Goal: Task Accomplishment & Management: Manage account settings

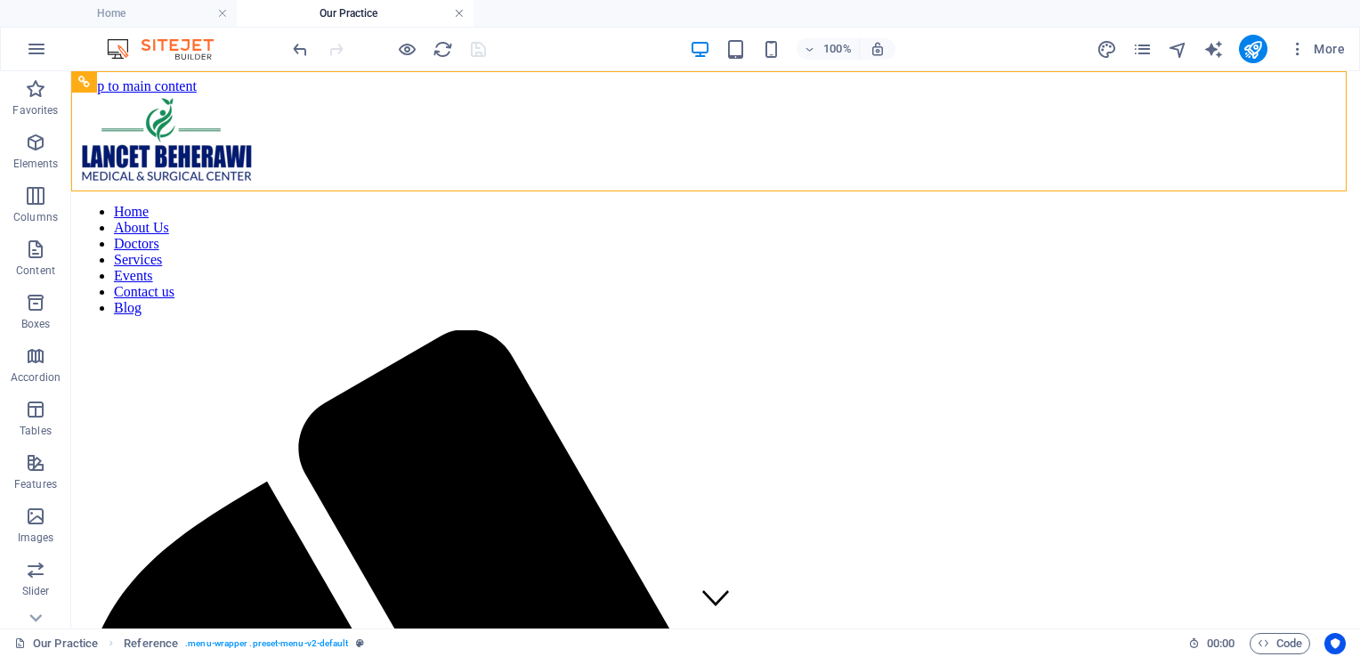
drag, startPoint x: 459, startPoint y: 9, endPoint x: 831, endPoint y: 14, distance: 371.3
click at [459, 9] on link at bounding box center [459, 13] width 11 height 17
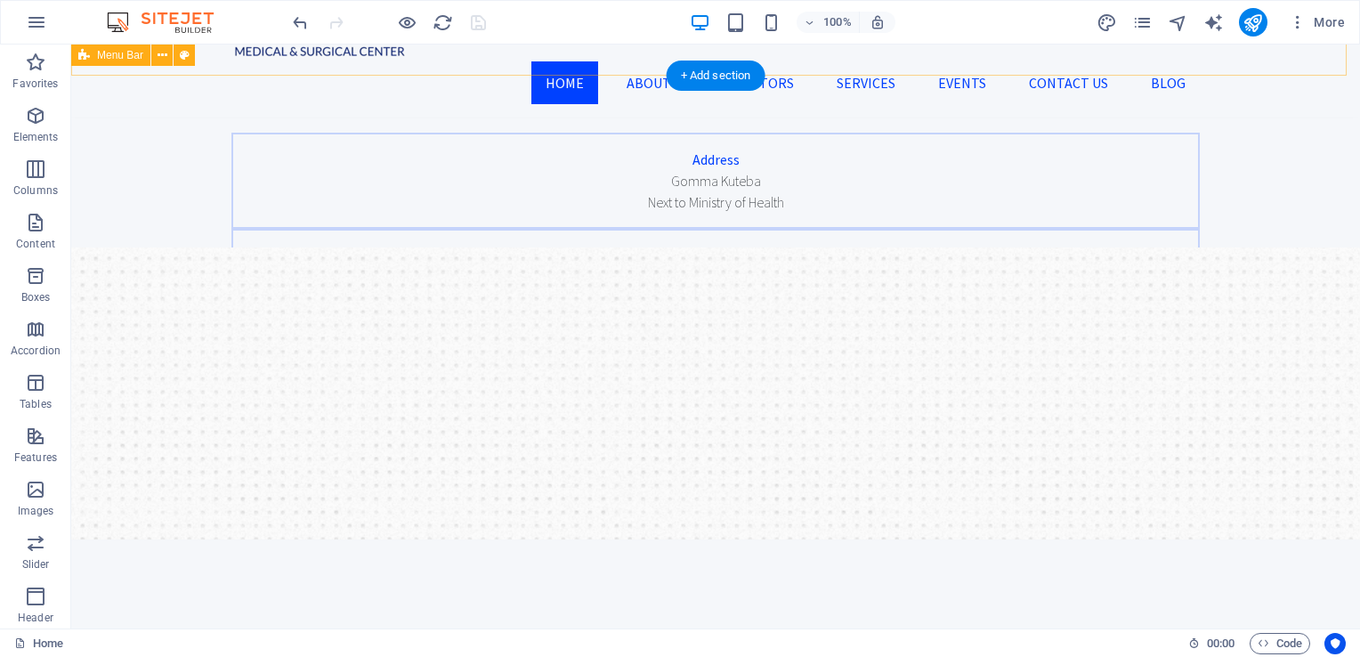
scroll to position [88, 0]
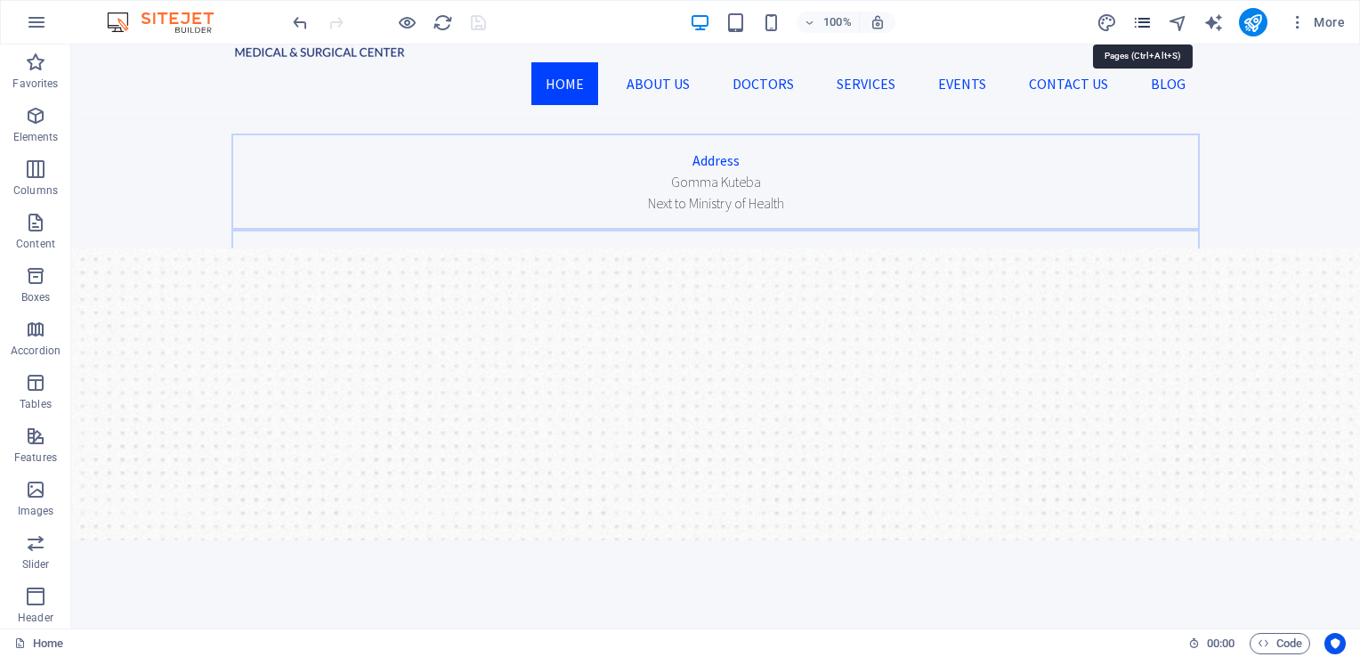
click at [1150, 18] on icon "pages" at bounding box center [1142, 22] width 20 height 20
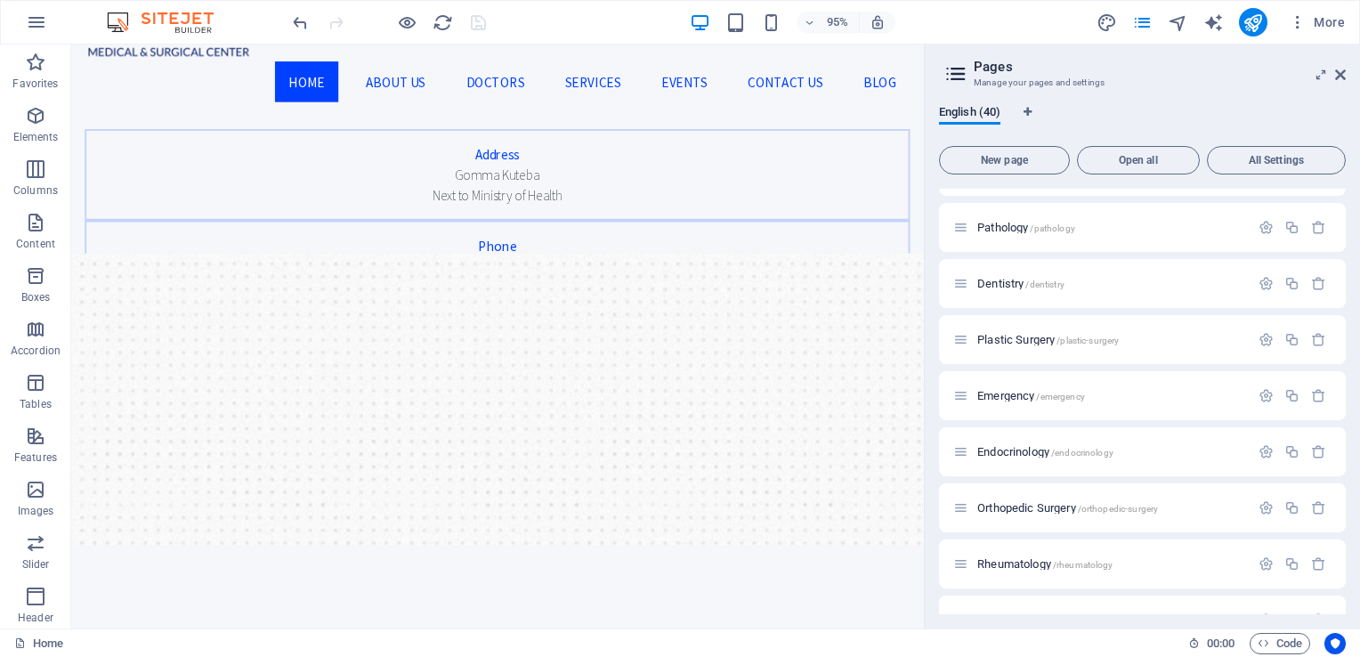
scroll to position [1817, 0]
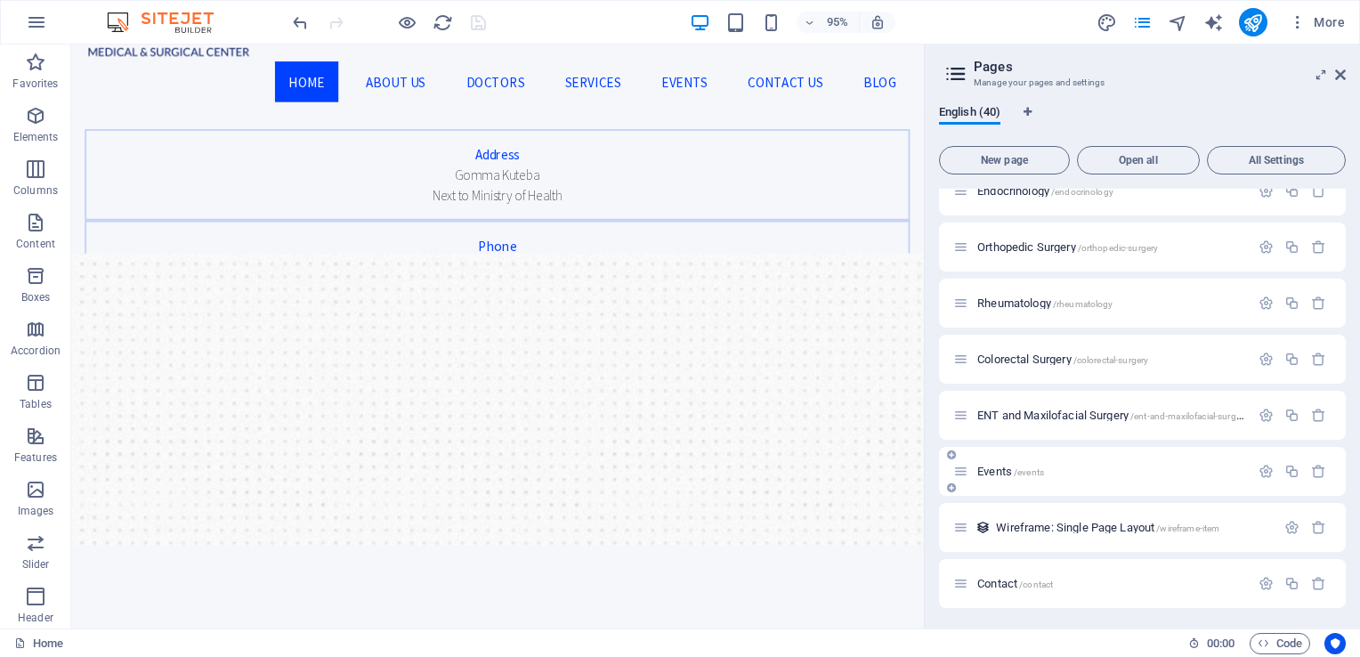
click at [990, 467] on span "Events /events" at bounding box center [1010, 471] width 67 height 13
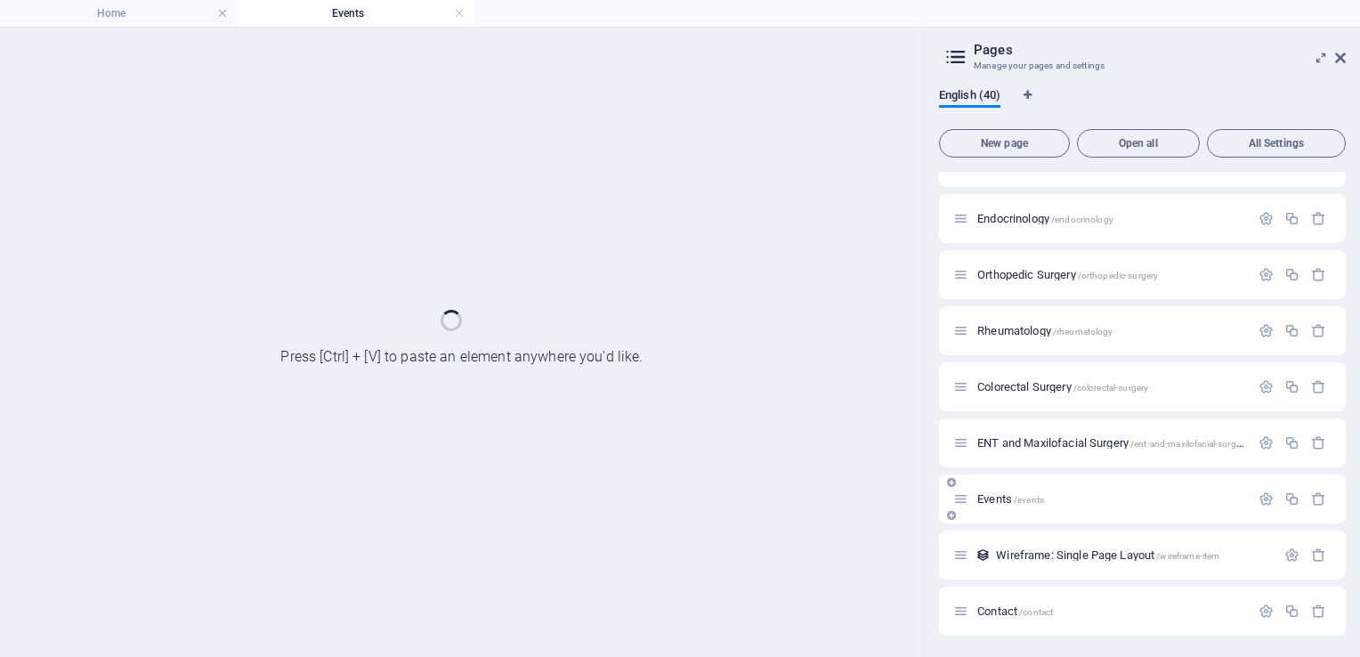
scroll to position [1771, 0]
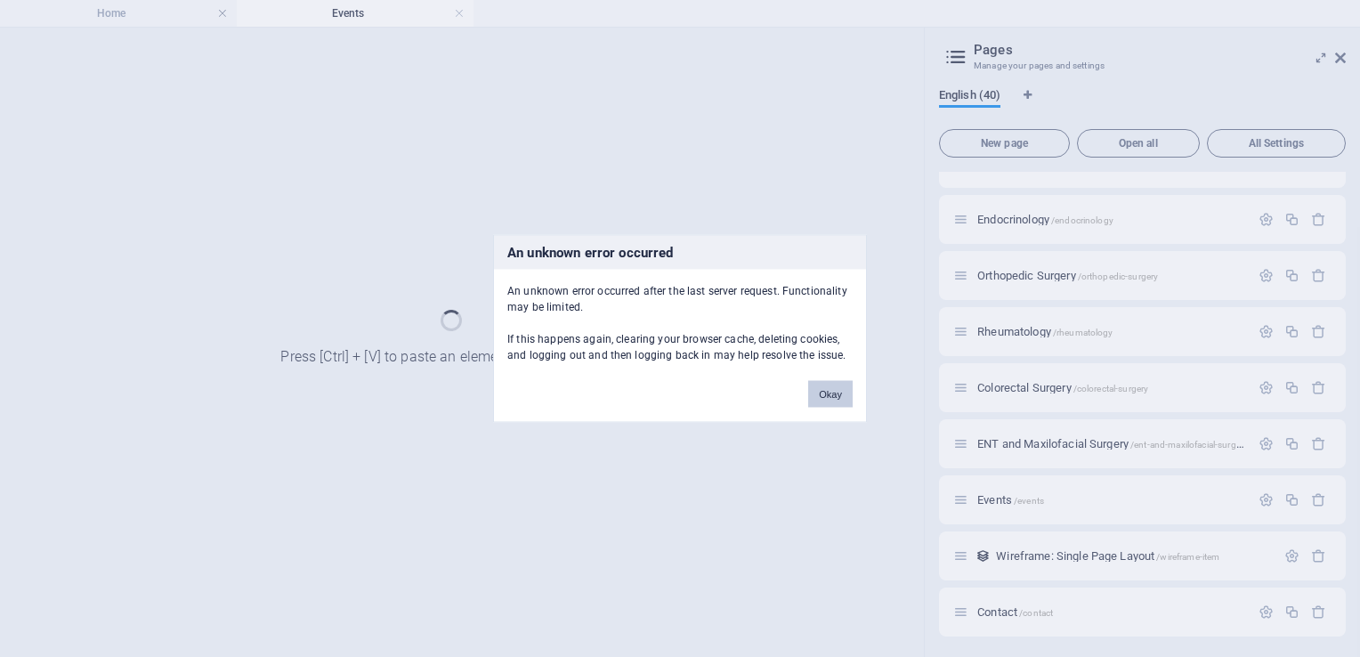
click at [818, 397] on button "Okay" at bounding box center [830, 394] width 45 height 27
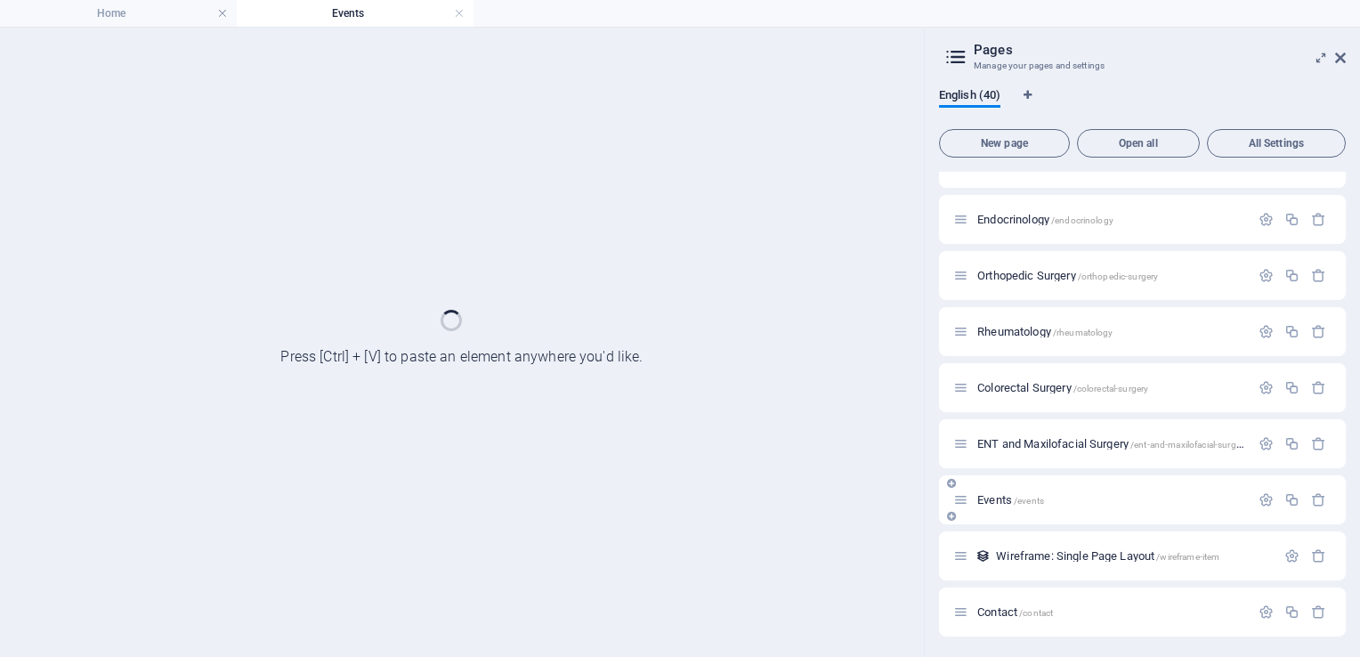
click at [986, 500] on span "Events /events" at bounding box center [1010, 499] width 67 height 13
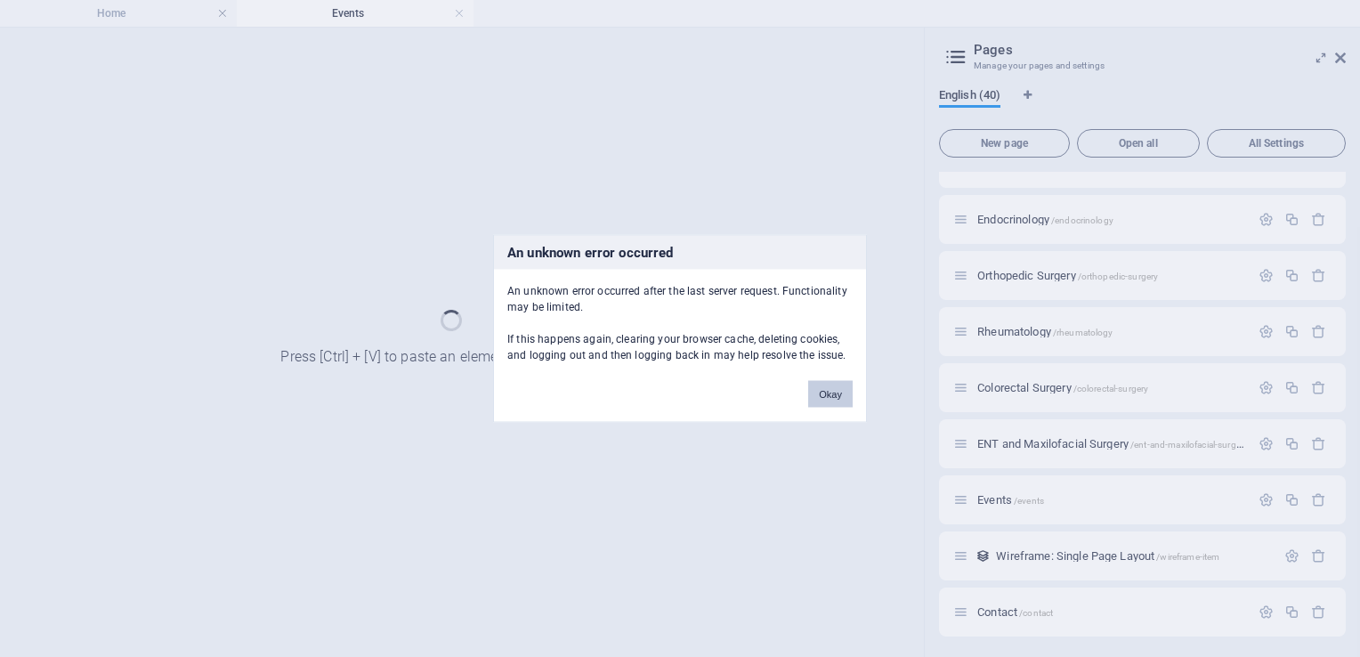
click at [823, 385] on button "Okay" at bounding box center [830, 394] width 45 height 27
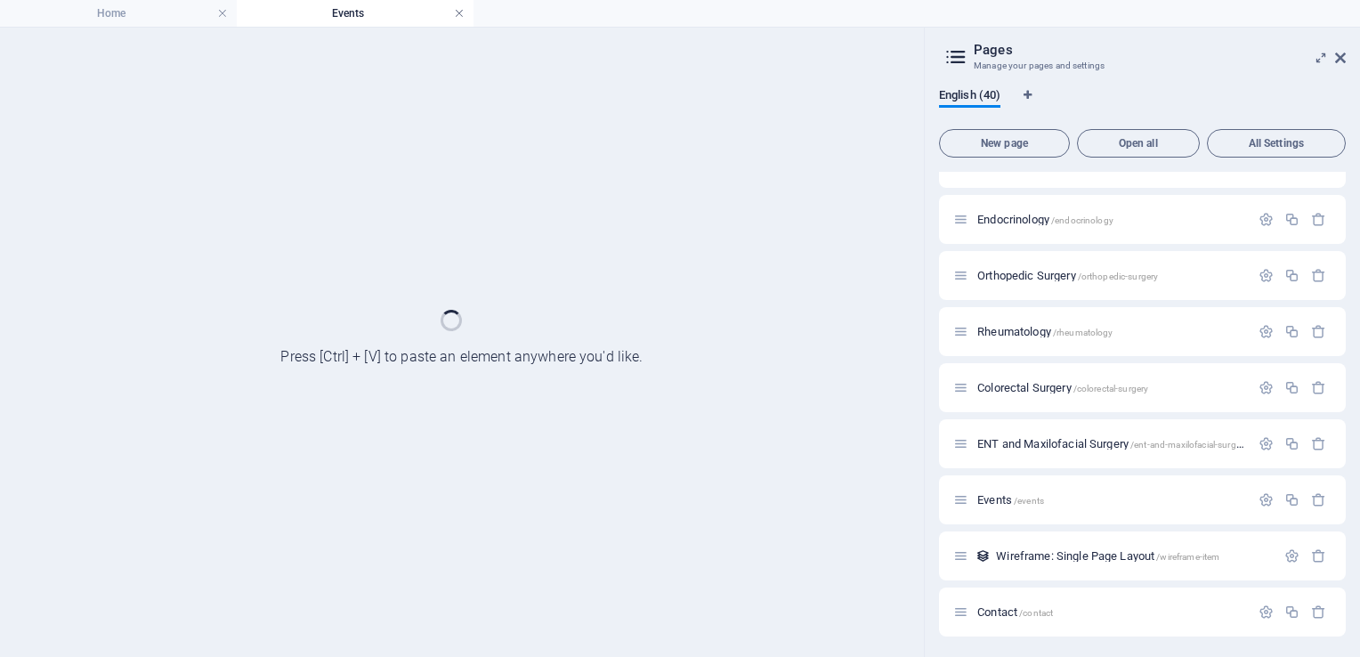
click at [457, 11] on link at bounding box center [459, 13] width 11 height 17
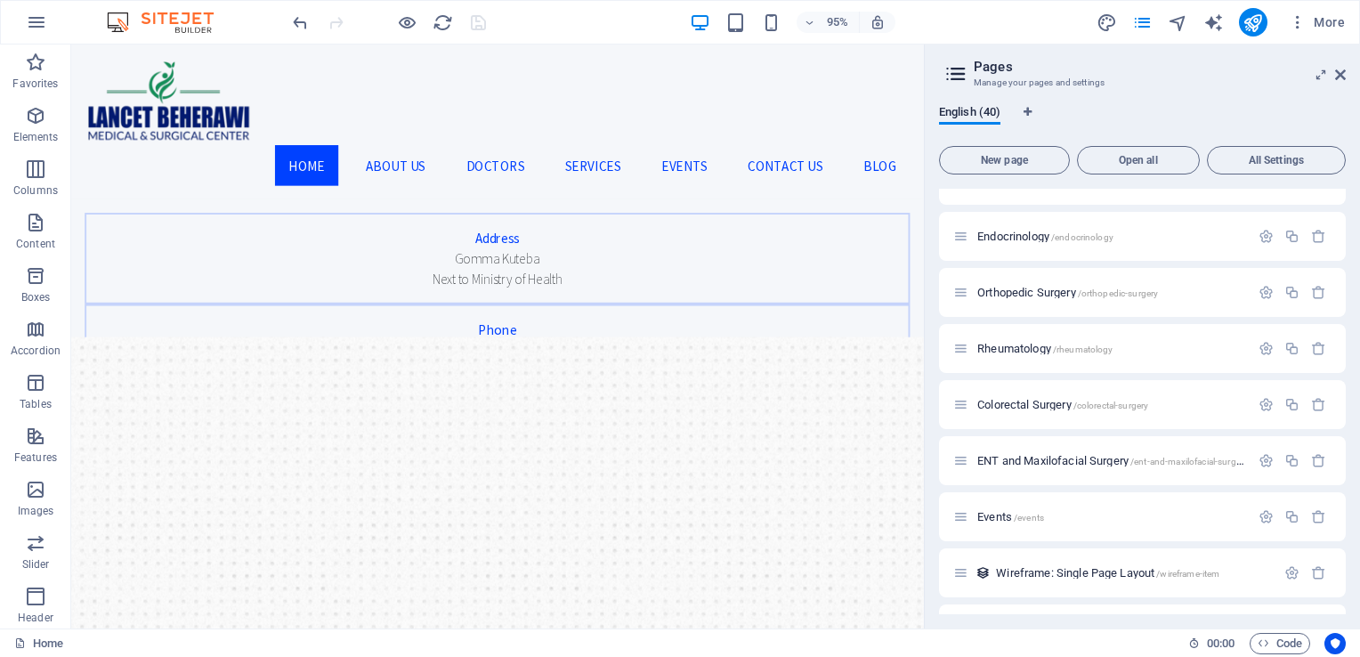
scroll to position [88, 0]
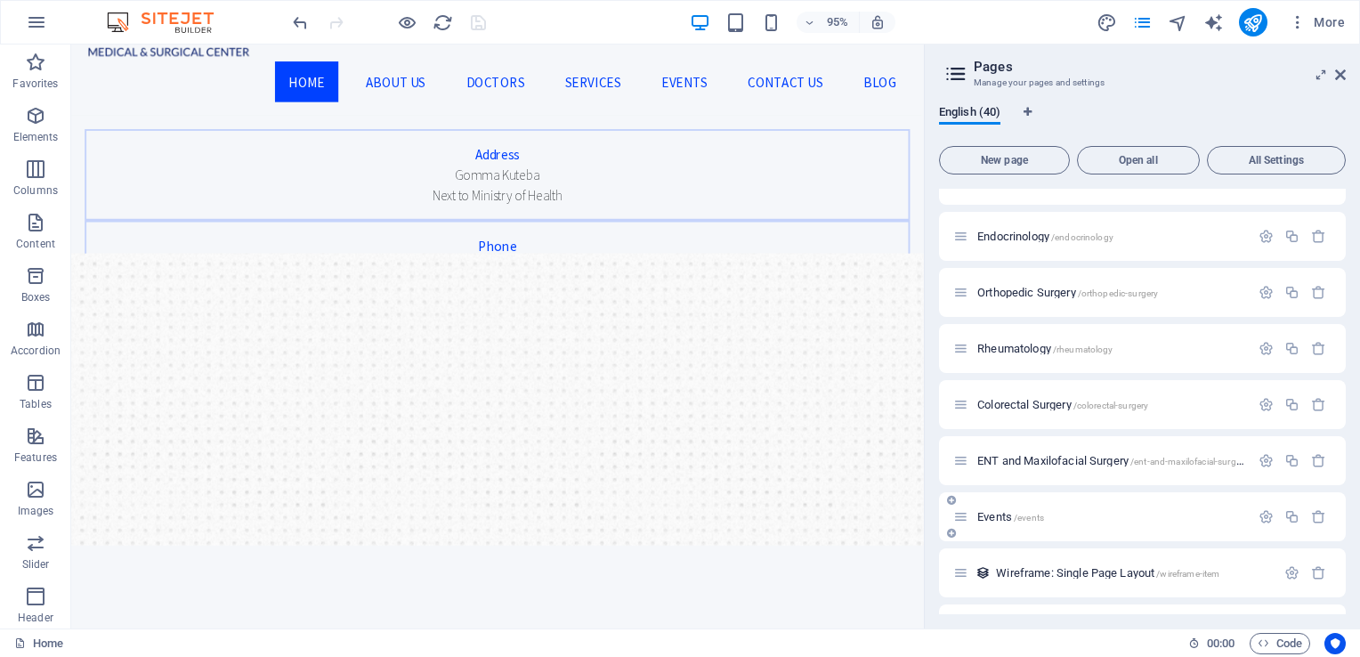
click at [994, 517] on span "Events /events" at bounding box center [1010, 516] width 67 height 13
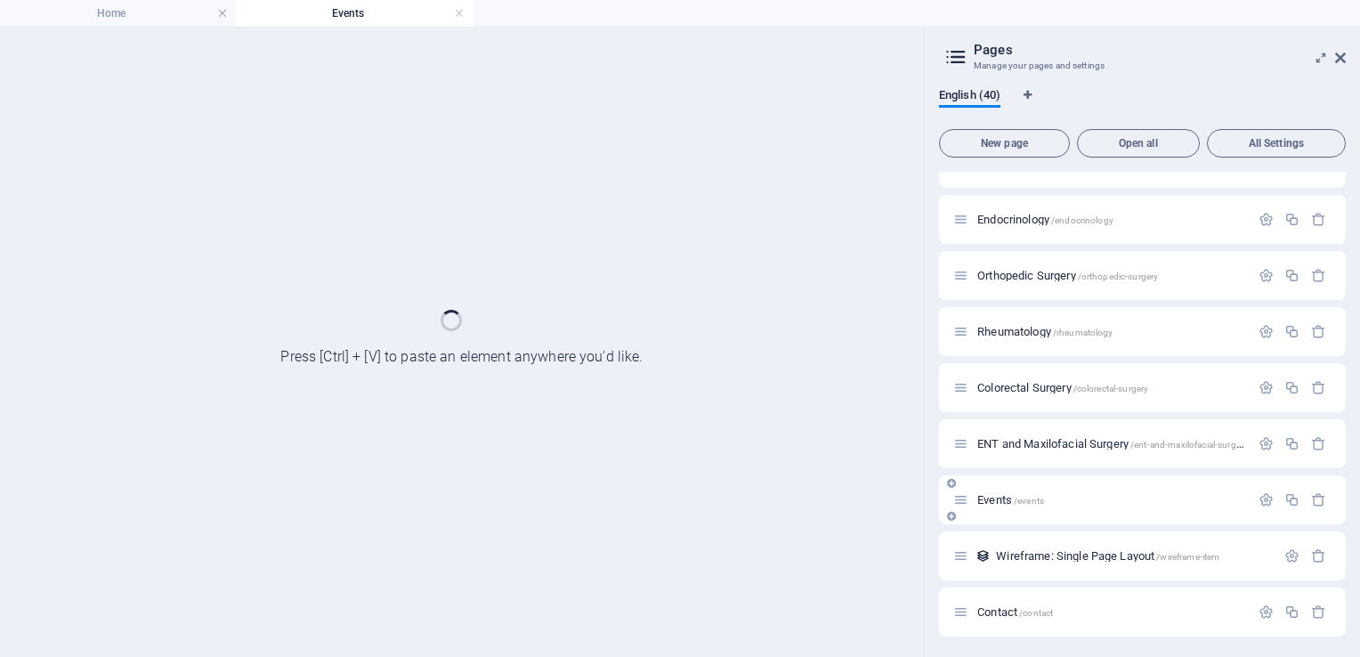
scroll to position [0, 0]
click at [458, 16] on link at bounding box center [459, 13] width 11 height 17
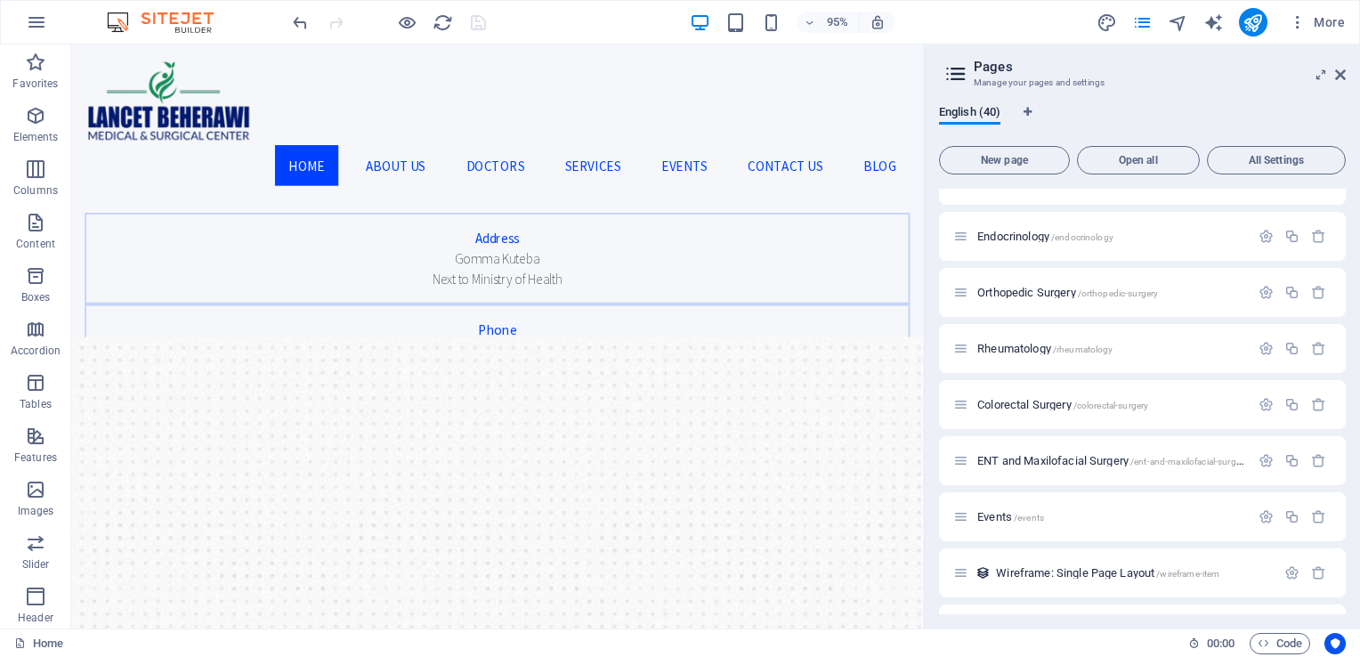
scroll to position [88, 0]
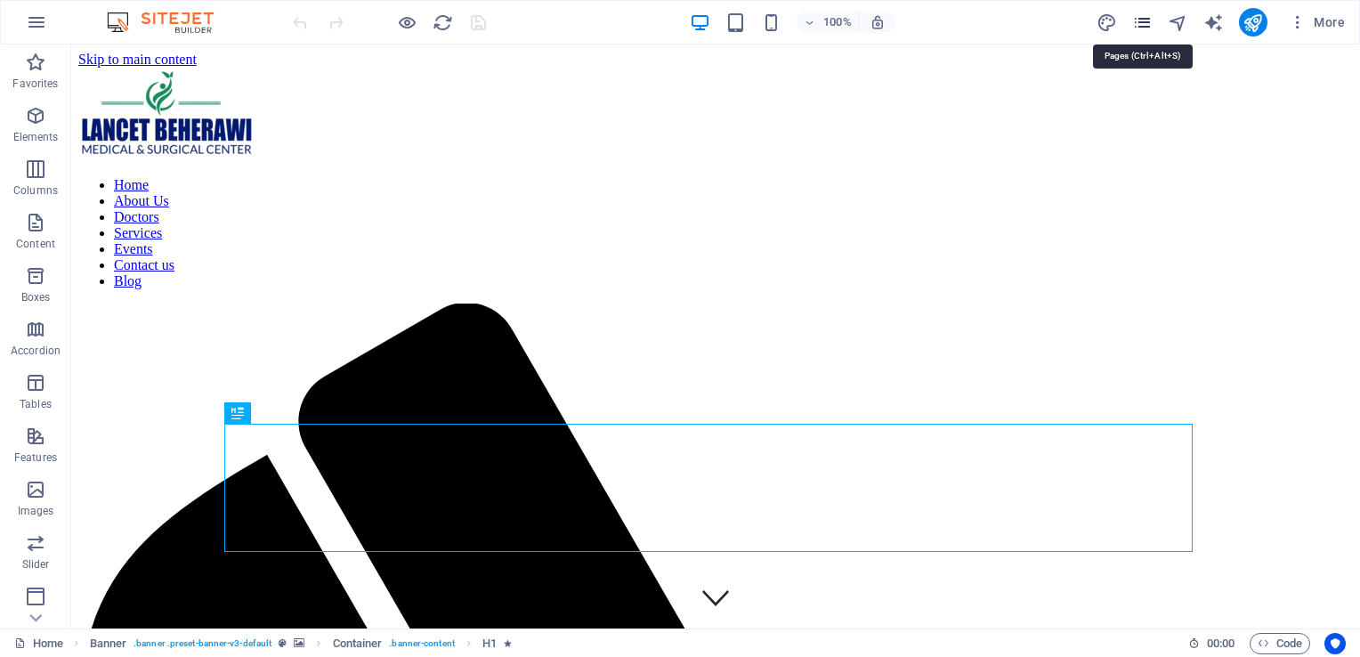
click at [1141, 26] on icon "pages" at bounding box center [1142, 22] width 20 height 20
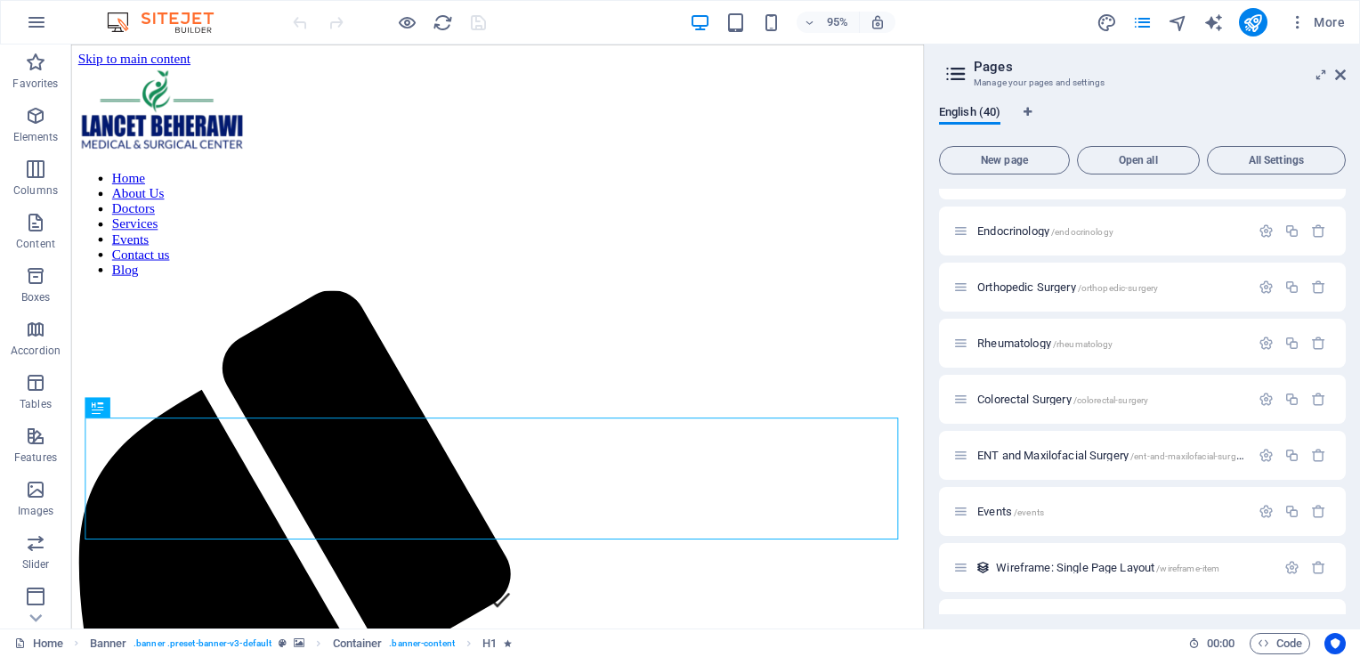
scroll to position [1817, 0]
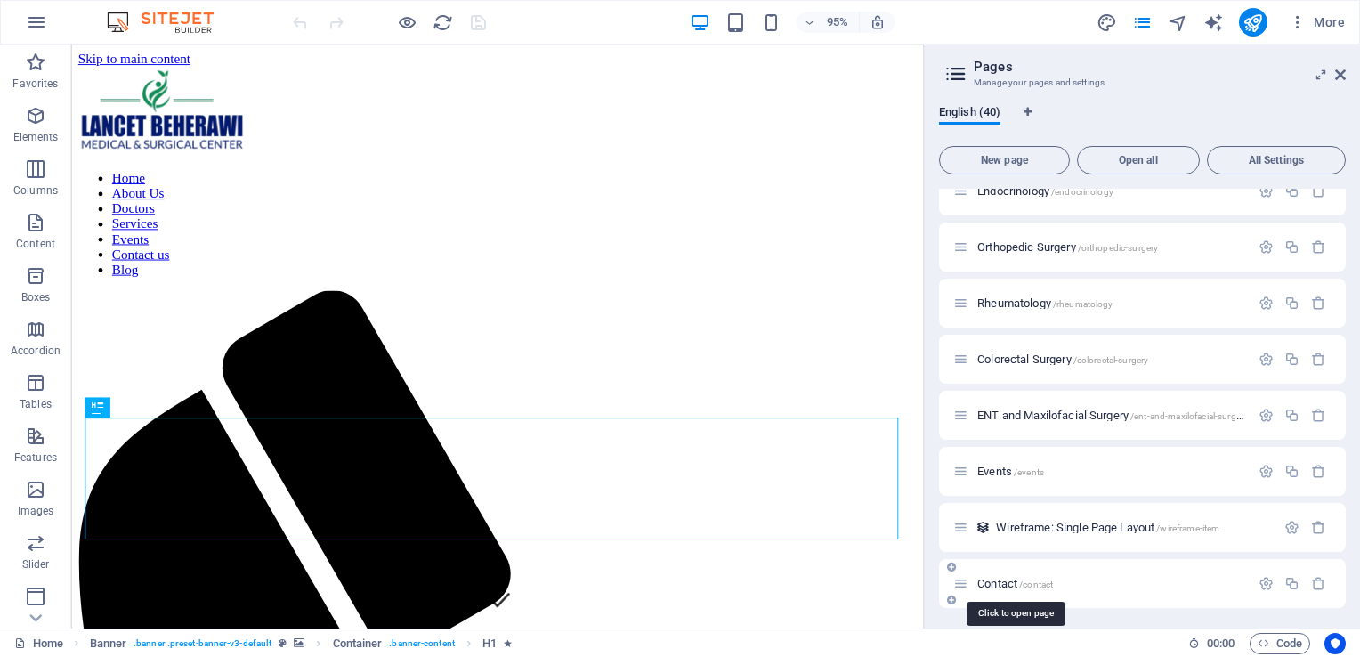
click at [1009, 585] on span "Contact /contact" at bounding box center [1015, 583] width 76 height 13
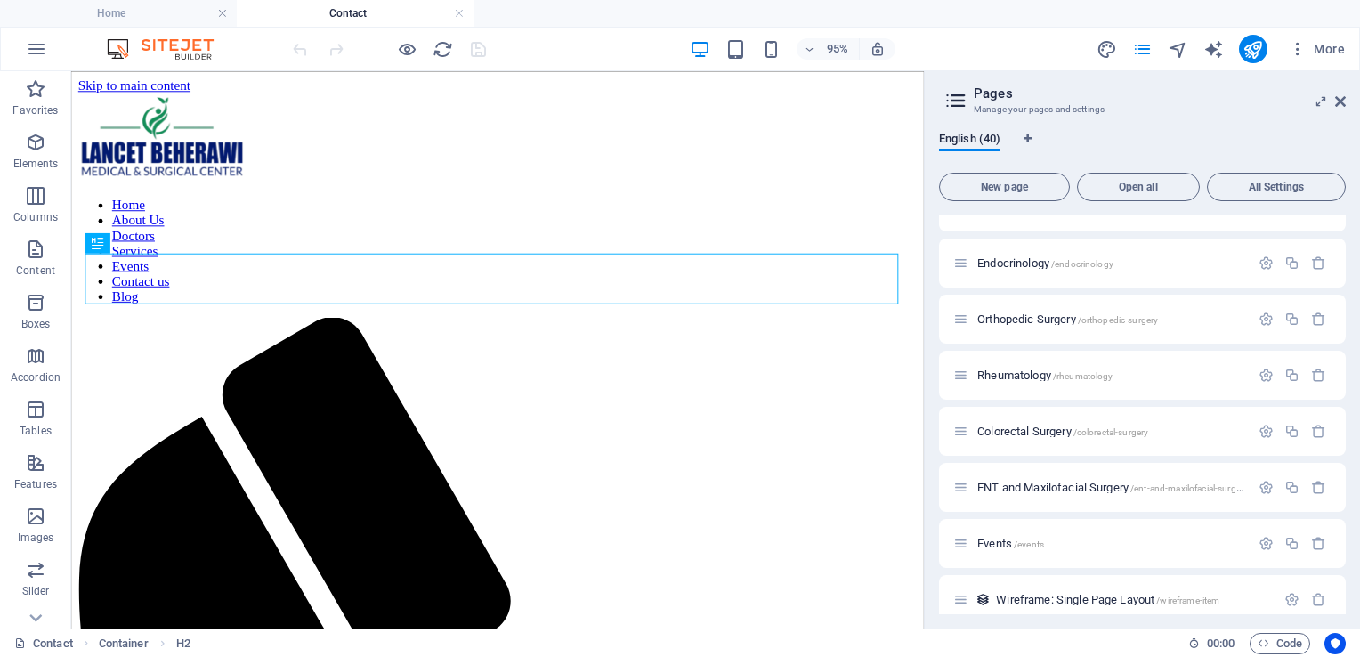
scroll to position [0, 0]
click at [1007, 550] on div "Events /events" at bounding box center [1101, 543] width 296 height 20
click at [1004, 544] on span "Events /events" at bounding box center [1010, 543] width 67 height 13
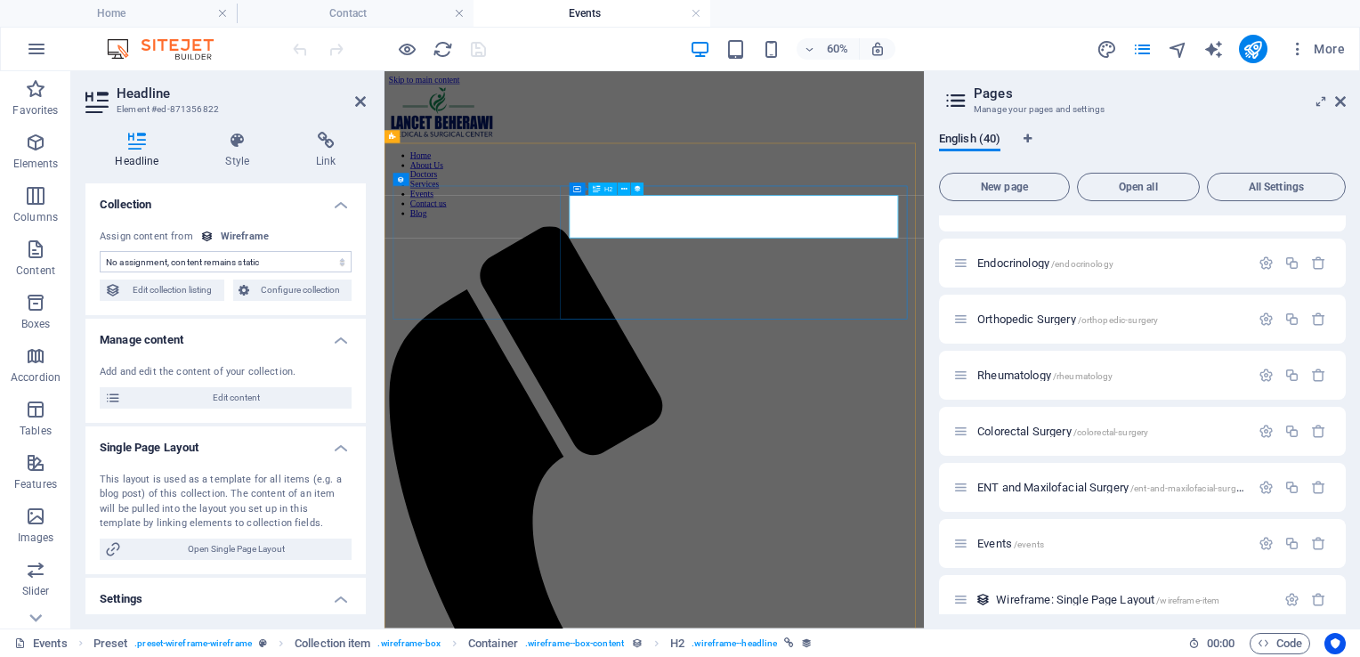
select select "name"
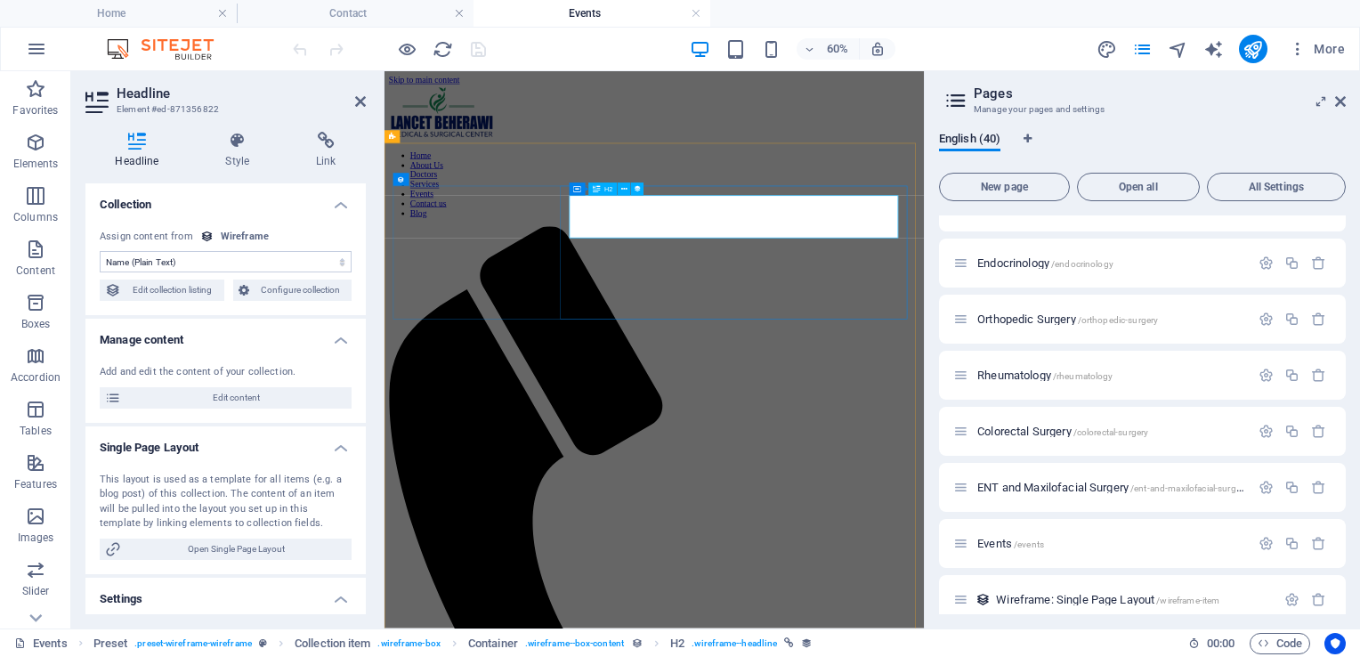
click at [225, 392] on span "Edit content" at bounding box center [236, 397] width 220 height 21
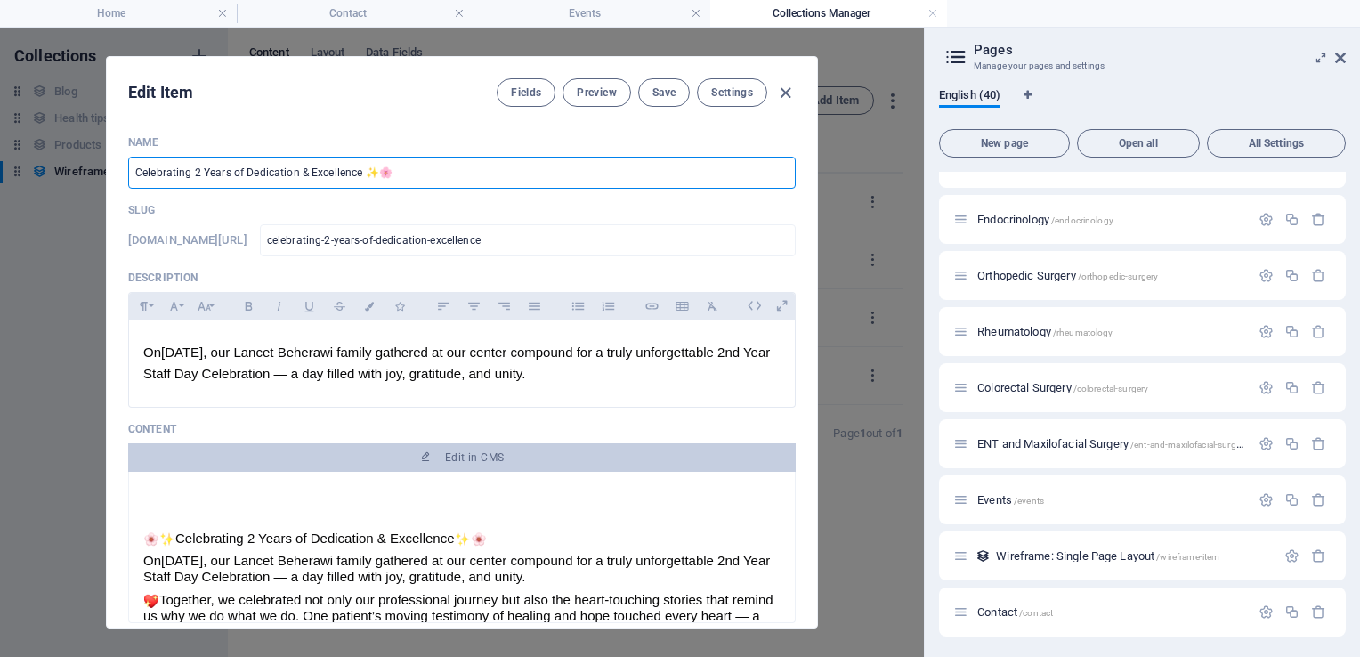
click at [199, 174] on input "Celebrating 2 Years of Dedication & Excellence ✨🌸" at bounding box center [462, 173] width 668 height 32
type input "Celebrating Two Years of Dedication & Excellence ✨🌸"
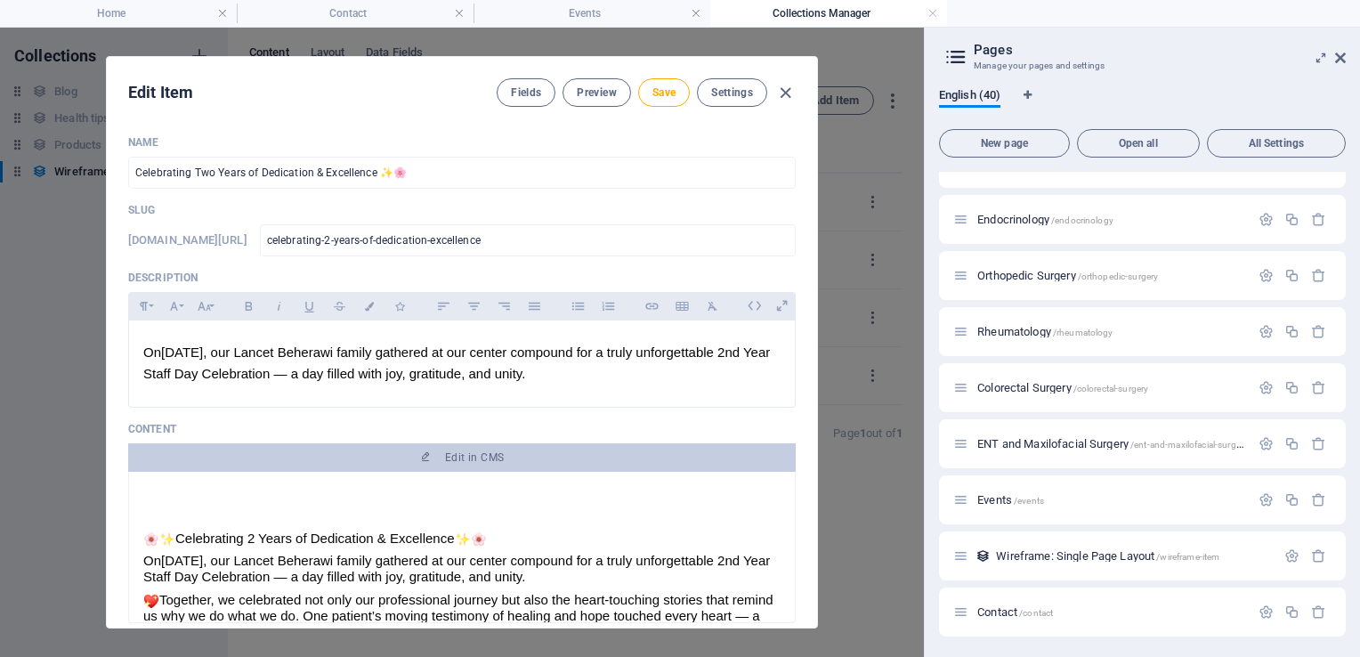
click at [259, 536] on div "Celebrating 2 Years of Dedication & Excellence" at bounding box center [461, 539] width 637 height 16
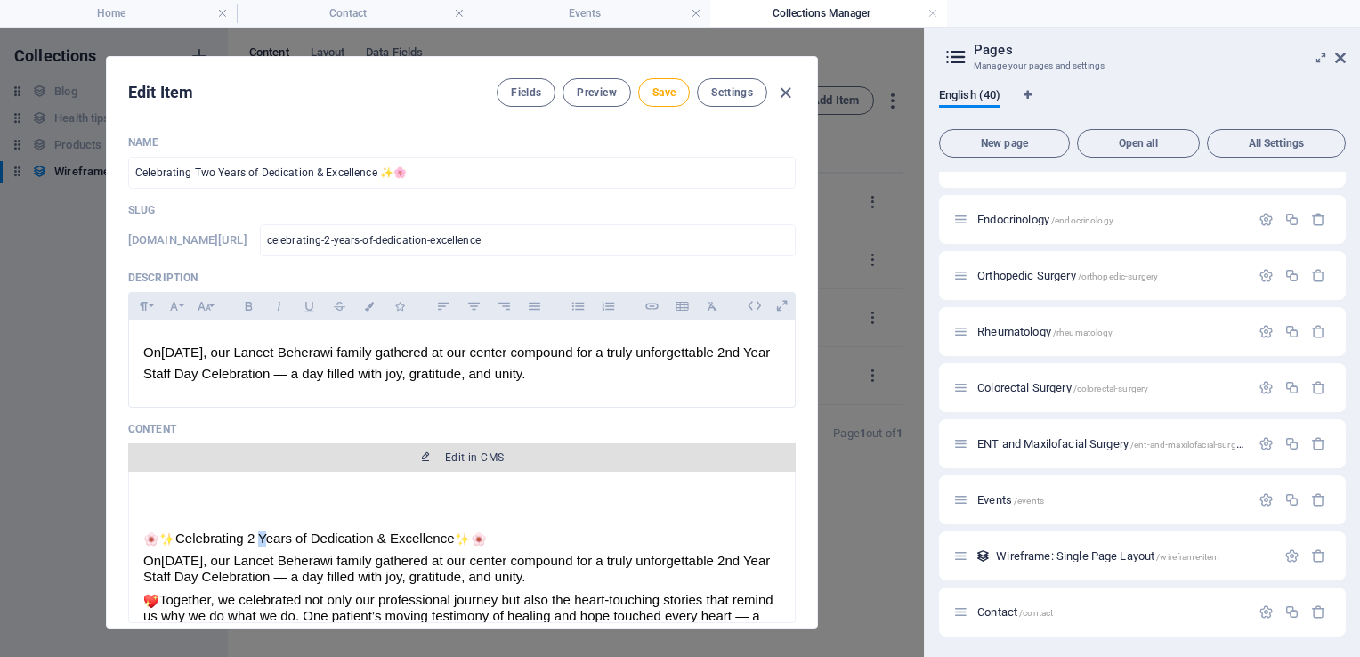
click at [463, 457] on span "Edit in CMS" at bounding box center [474, 457] width 59 height 14
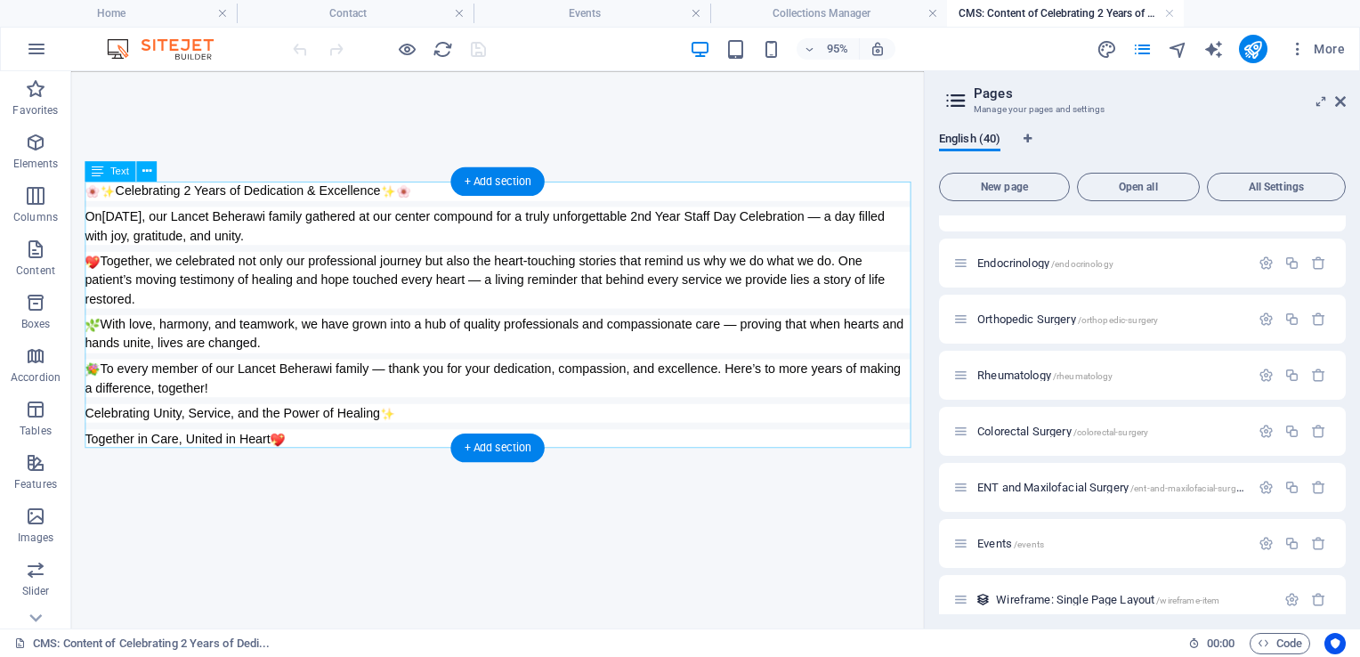
click at [200, 191] on div "Celebrating 2 Years of Dedication & Excellence On August 2, 2025, our Lancet Be…" at bounding box center [519, 327] width 869 height 280
click at [200, 202] on div "Celebrating 2 Years of Dedication & Excellence On August 2, 2025, our Lancet Be…" at bounding box center [519, 327] width 869 height 280
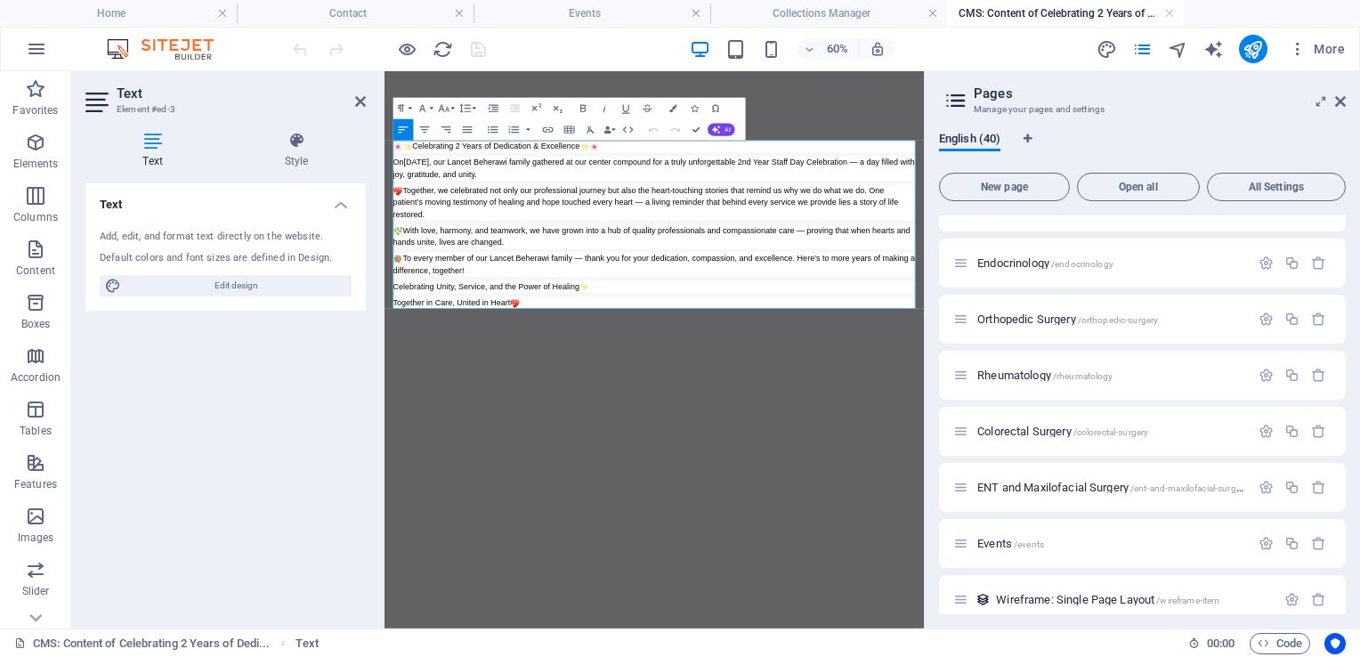
click at [510, 198] on div "Celebrating 2 Years of Dedication & Excellence" at bounding box center [834, 197] width 871 height 20
click at [357, 97] on icon at bounding box center [360, 101] width 11 height 14
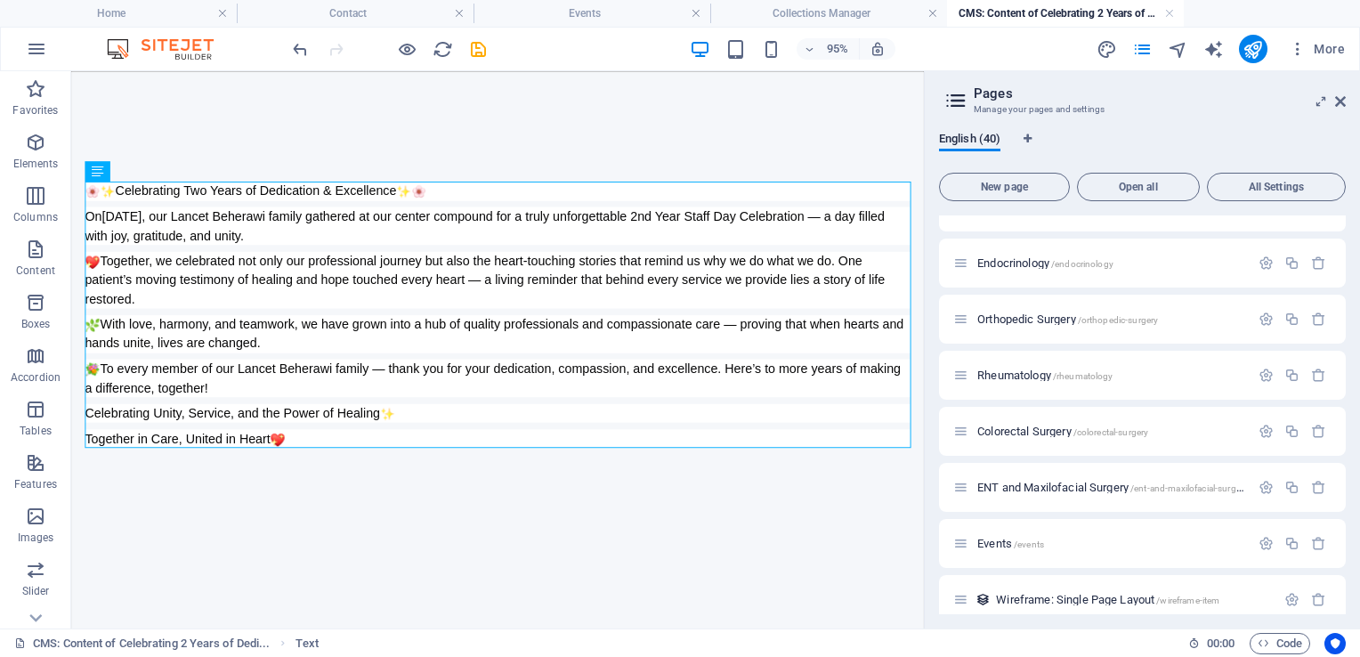
click at [484, 59] on div at bounding box center [388, 49] width 199 height 28
click at [479, 48] on icon "save" at bounding box center [478, 49] width 20 height 20
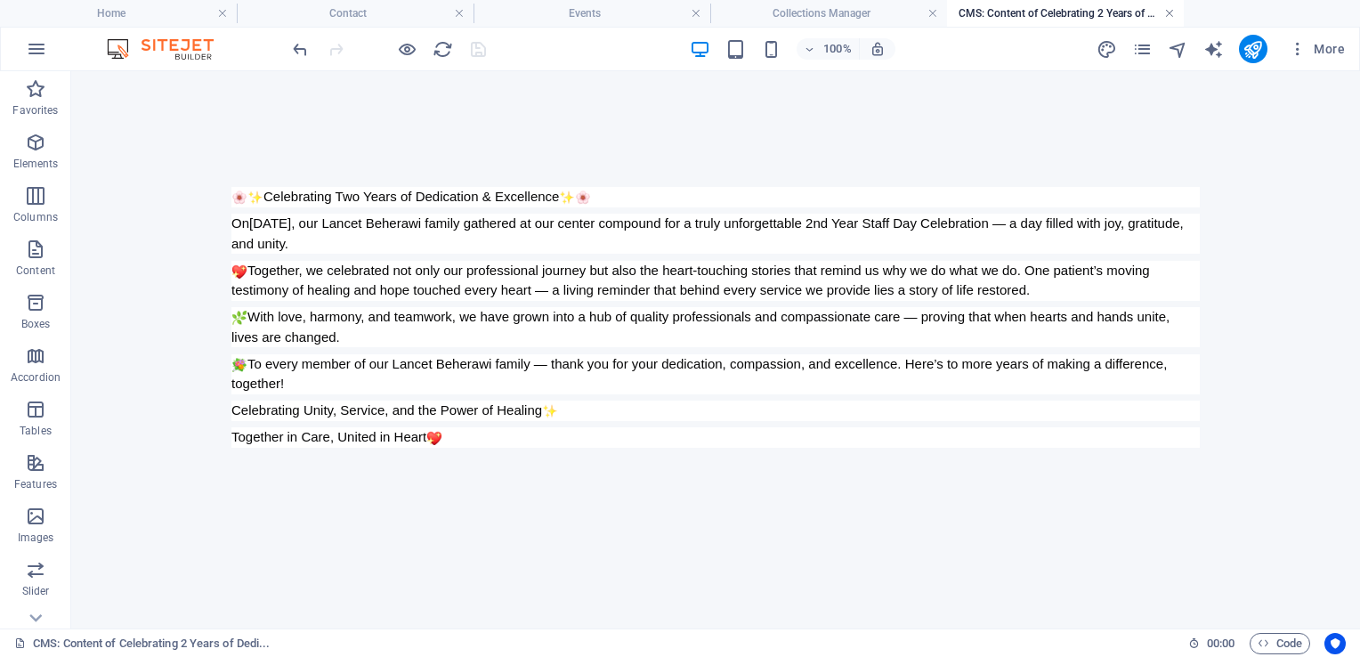
click at [1165, 19] on link at bounding box center [1169, 13] width 11 height 17
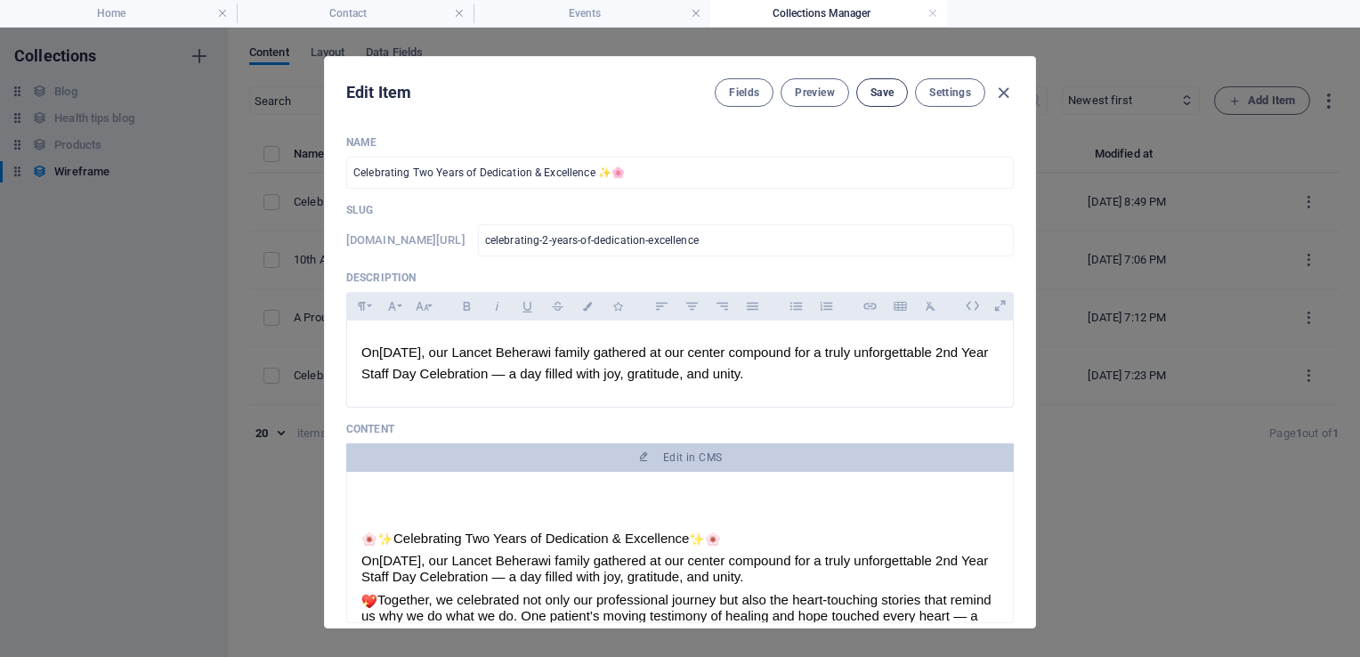
click at [888, 92] on span "Save" at bounding box center [882, 92] width 23 height 14
click at [1005, 91] on icon "button" at bounding box center [1003, 93] width 20 height 20
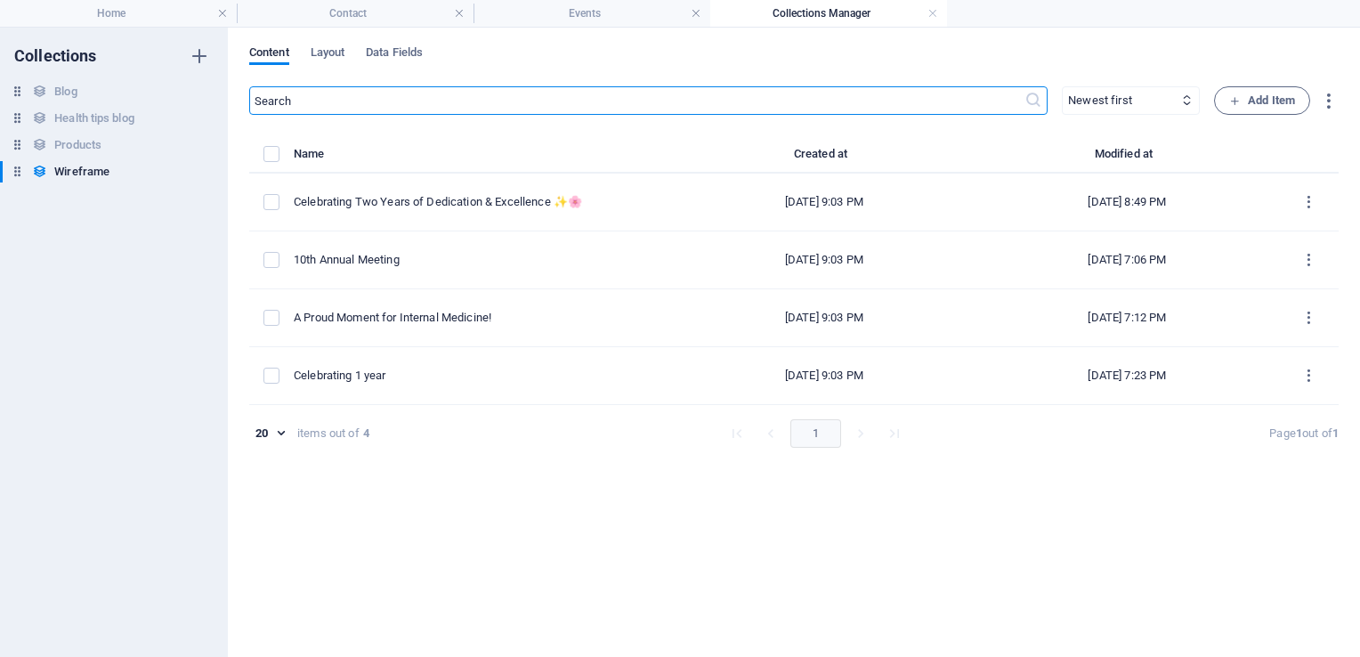
type input "celebrating-2-years-of-dedication-excellence"
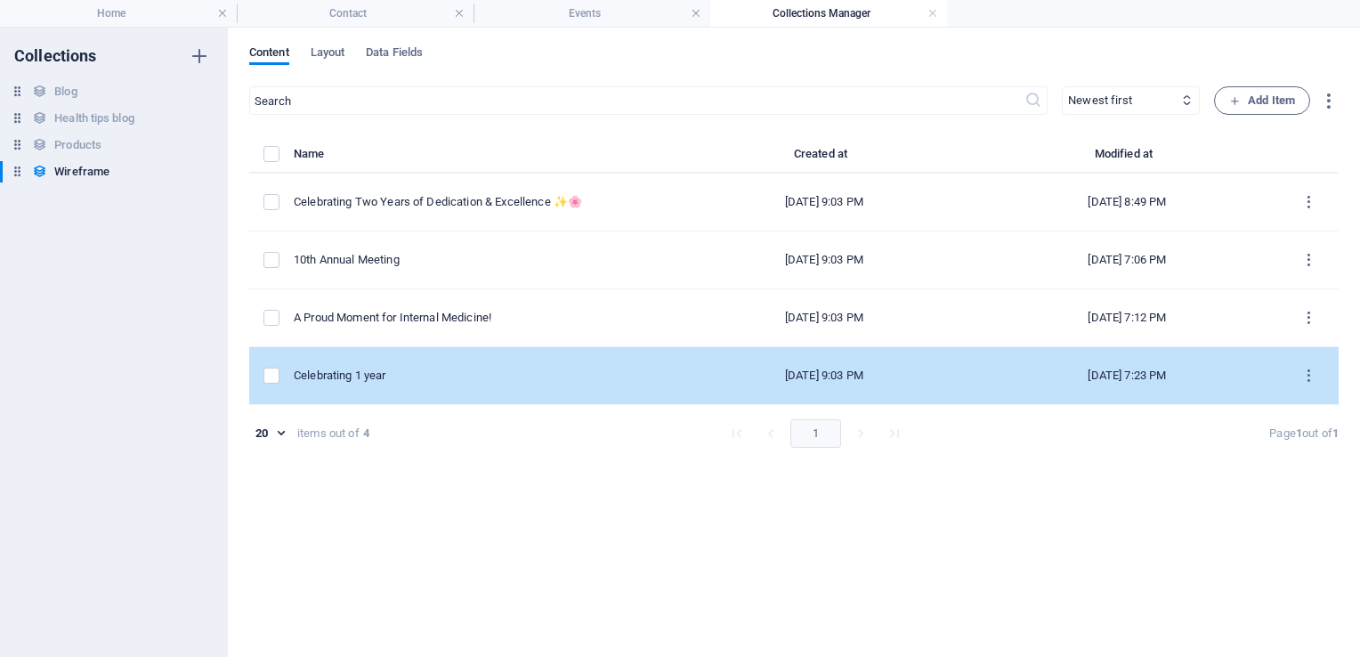
click at [413, 382] on div "Celebrating 1 year" at bounding box center [476, 376] width 365 height 16
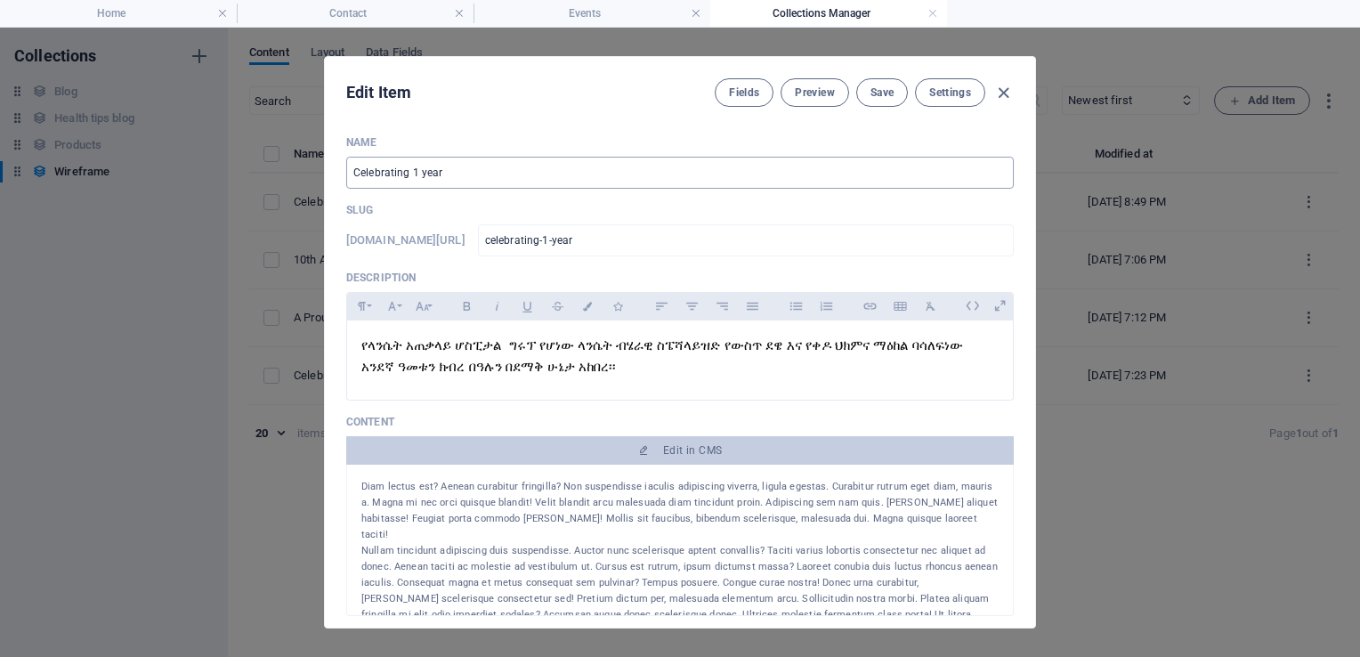
click at [413, 173] on input "Celebrating 1 year" at bounding box center [680, 173] width 668 height 32
type input "Celebrating O year"
type input "celebrating-o-year"
type input "Celebrating On year"
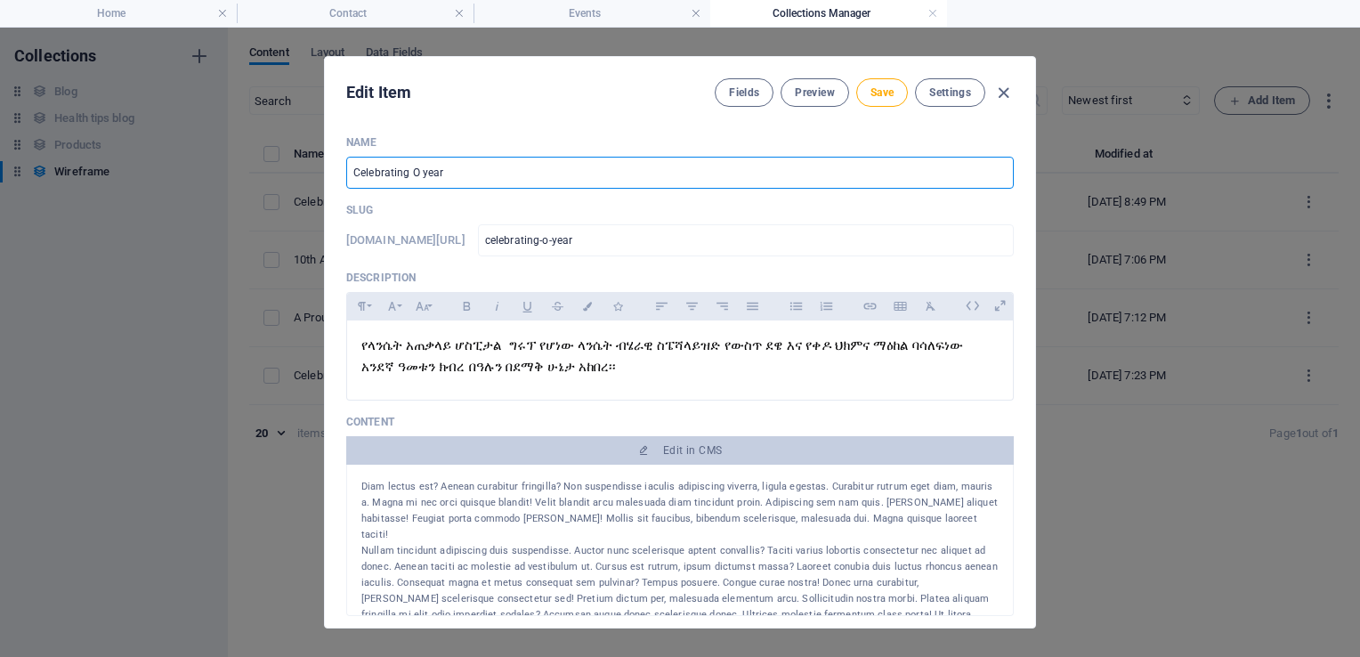
type input "celebrating-on-year"
type input "Celebrating One year"
type input "celebrating-one-year"
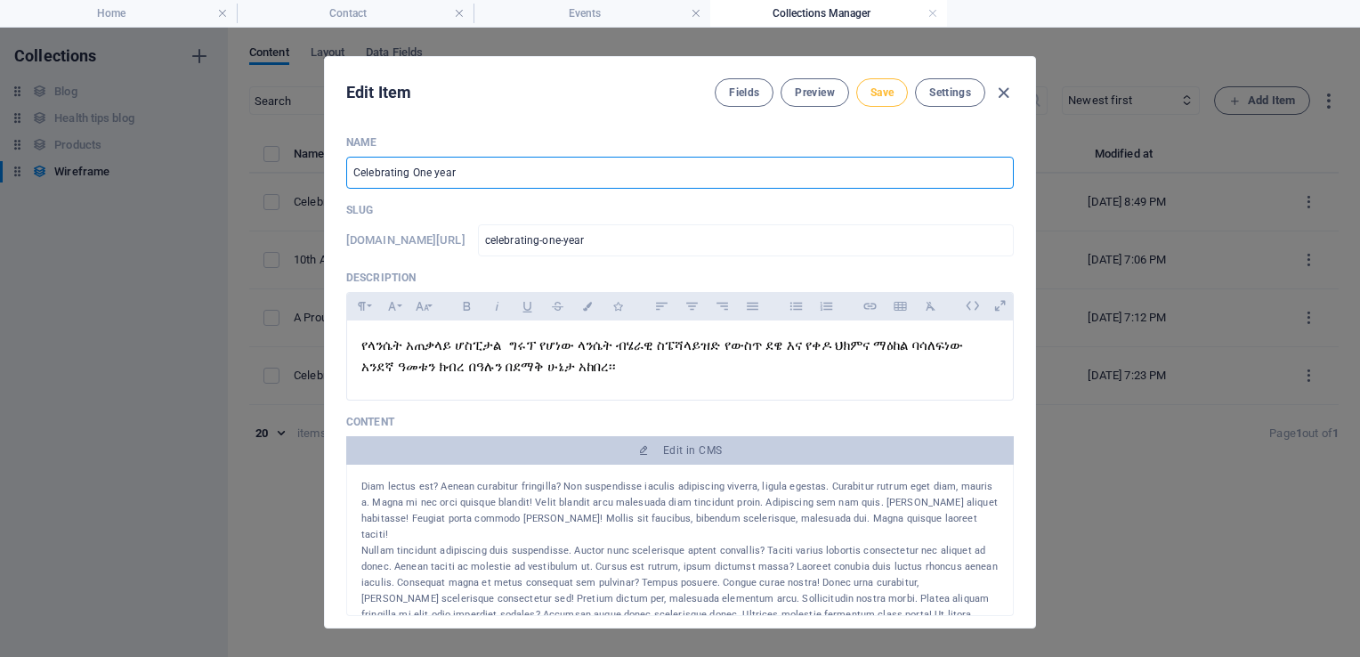
type input "Celebrating One year"
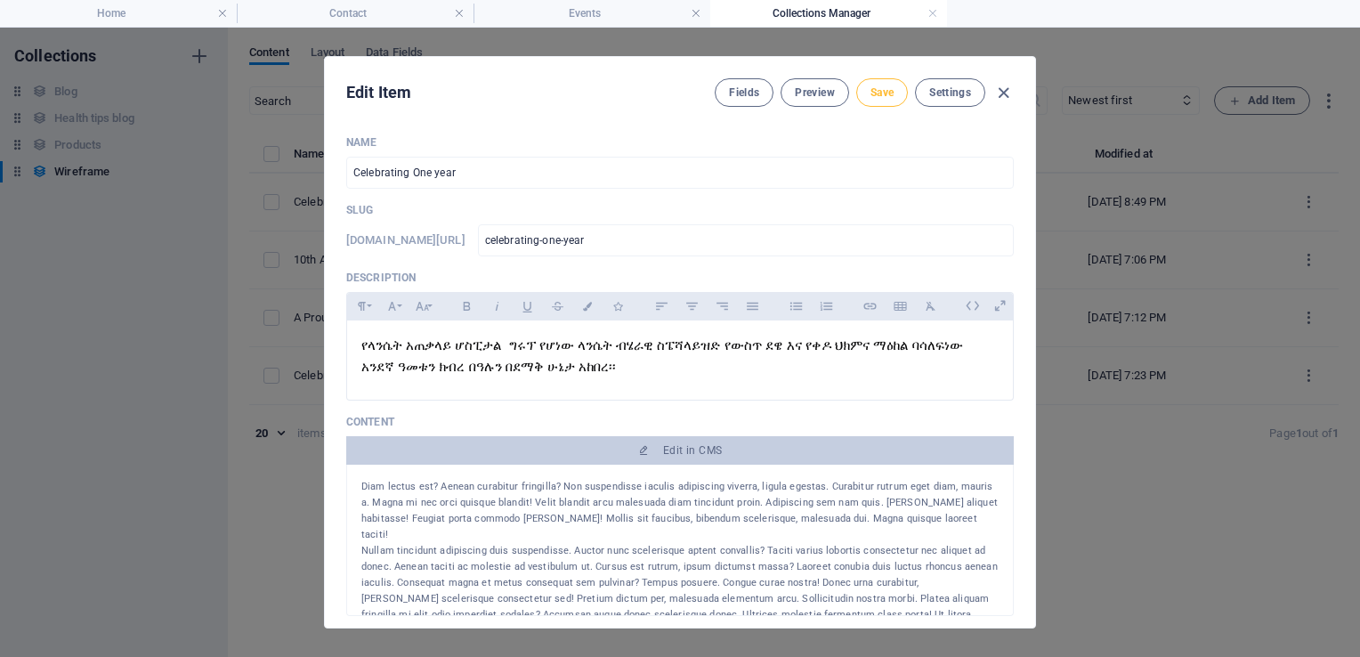
click at [869, 81] on button "Save" at bounding box center [882, 92] width 52 height 28
click at [1003, 91] on icon "button" at bounding box center [1003, 93] width 20 height 20
type input "celebrating-one-year"
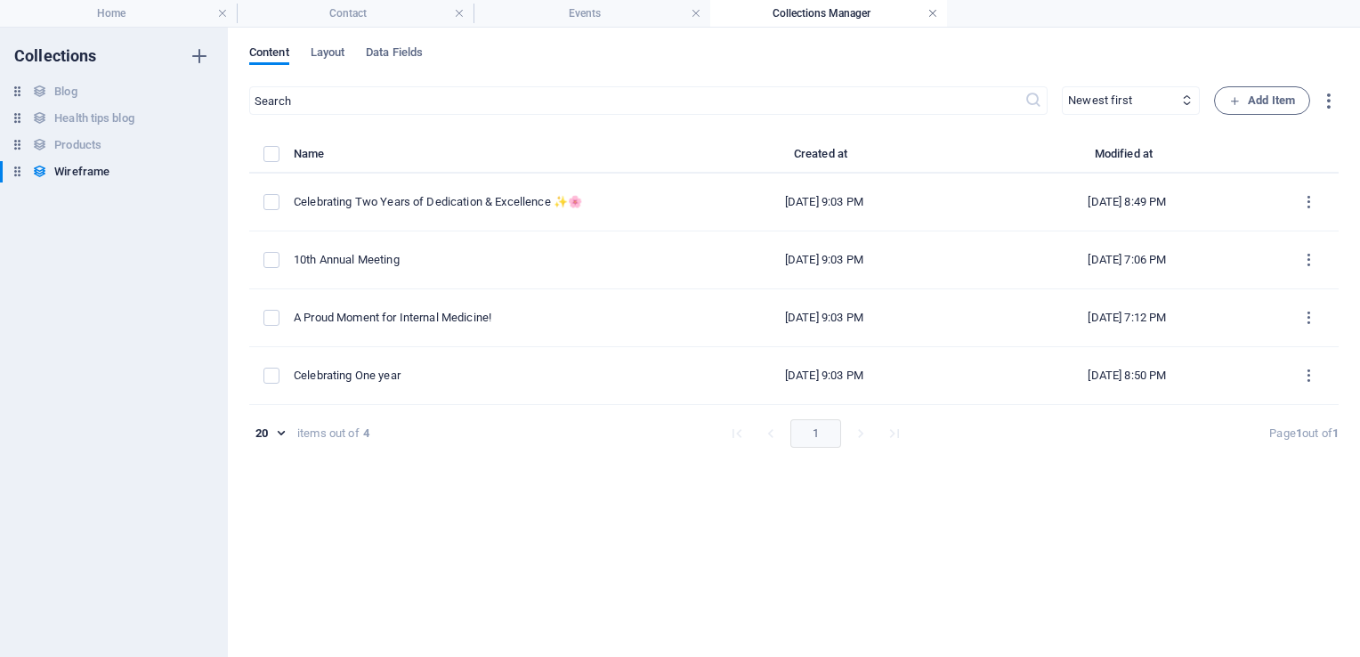
click at [933, 9] on link at bounding box center [933, 13] width 11 height 17
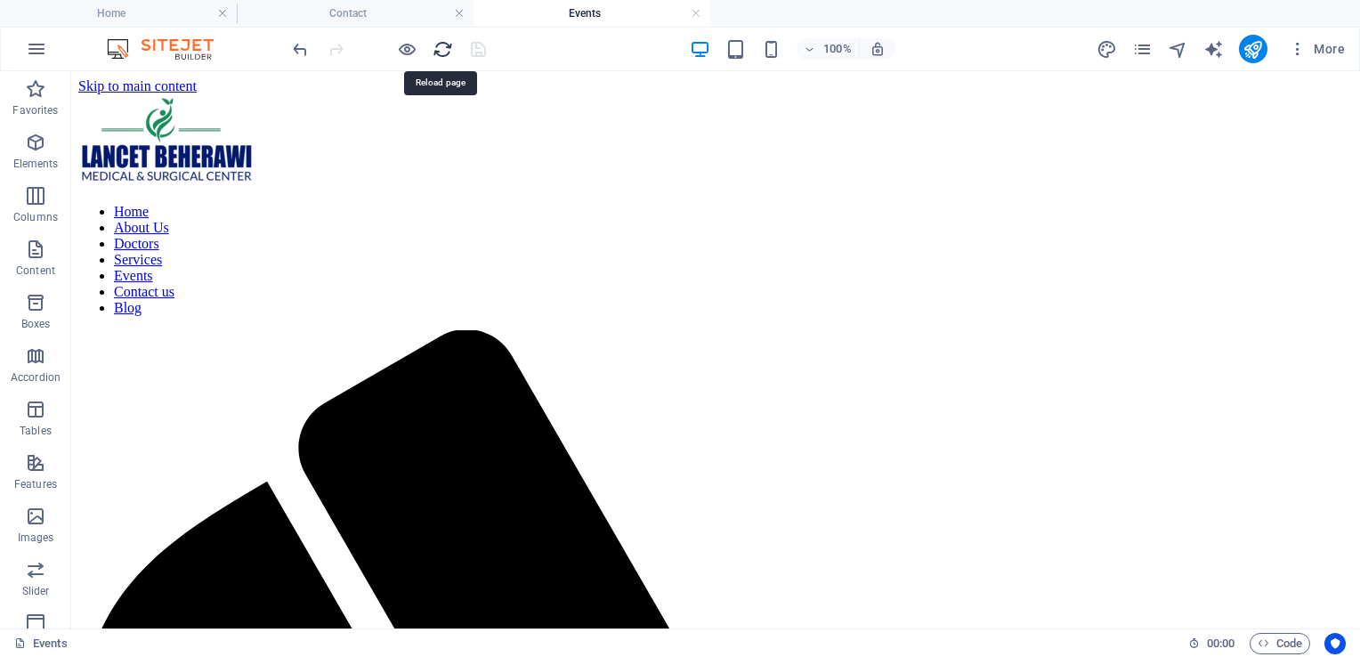
click at [449, 45] on icon "reload" at bounding box center [443, 49] width 20 height 20
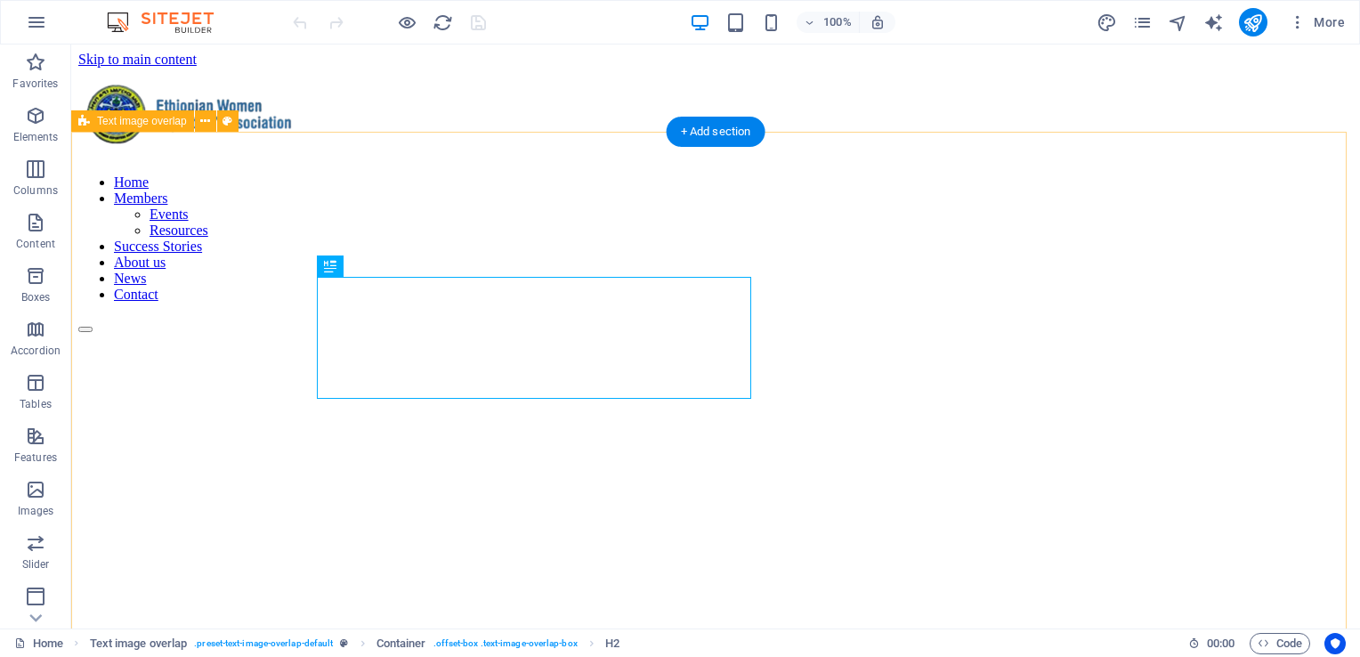
scroll to position [1956, 0]
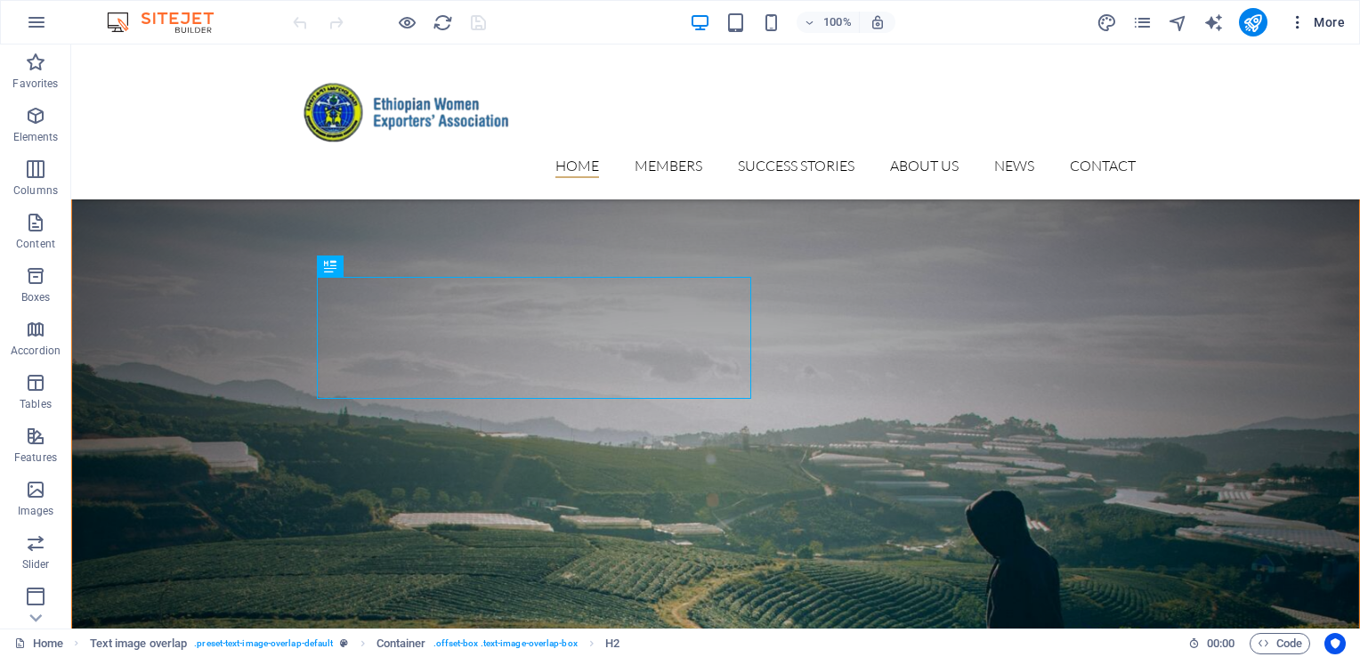
click at [1313, 20] on span "More" at bounding box center [1317, 22] width 56 height 18
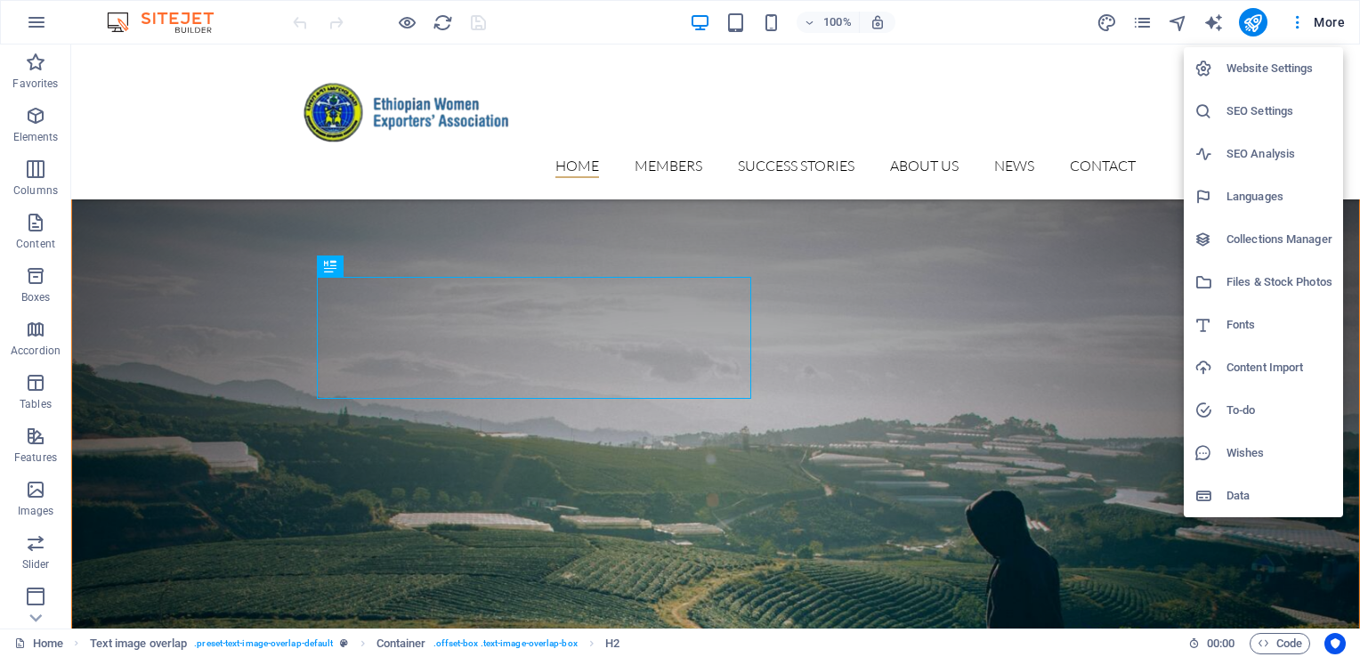
click at [1240, 497] on h6 "Data" at bounding box center [1280, 495] width 106 height 21
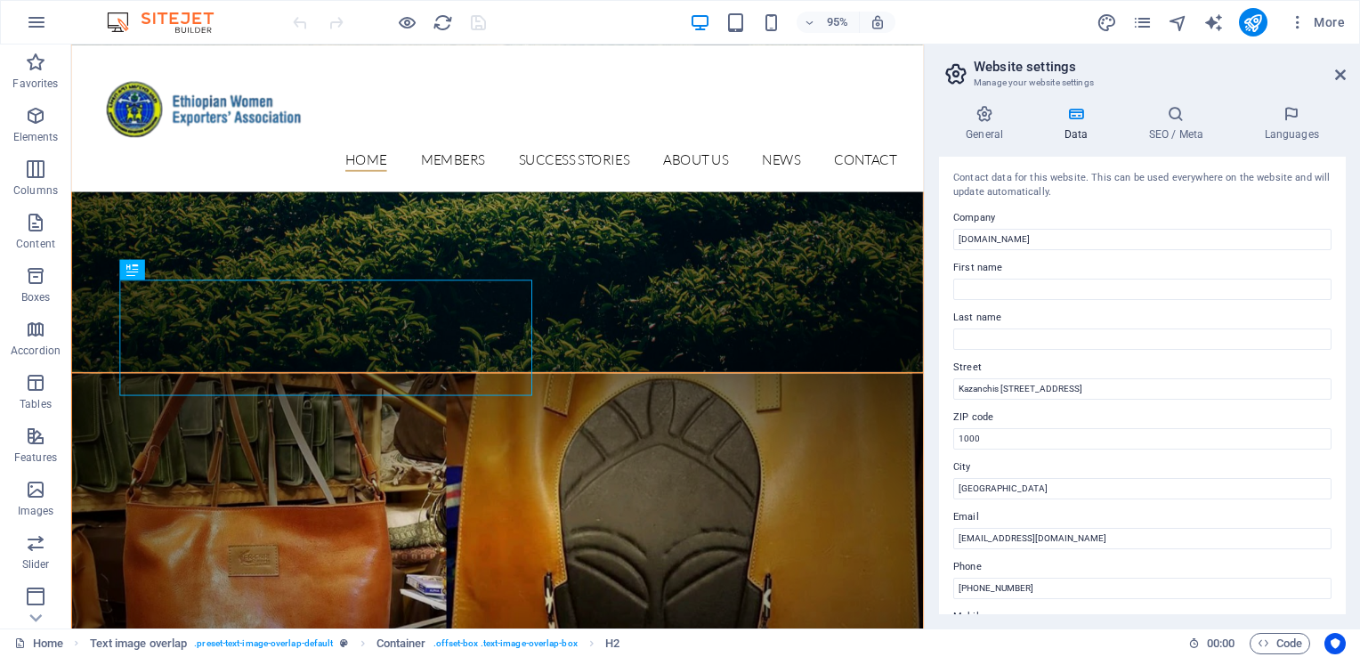
scroll to position [1471, 0]
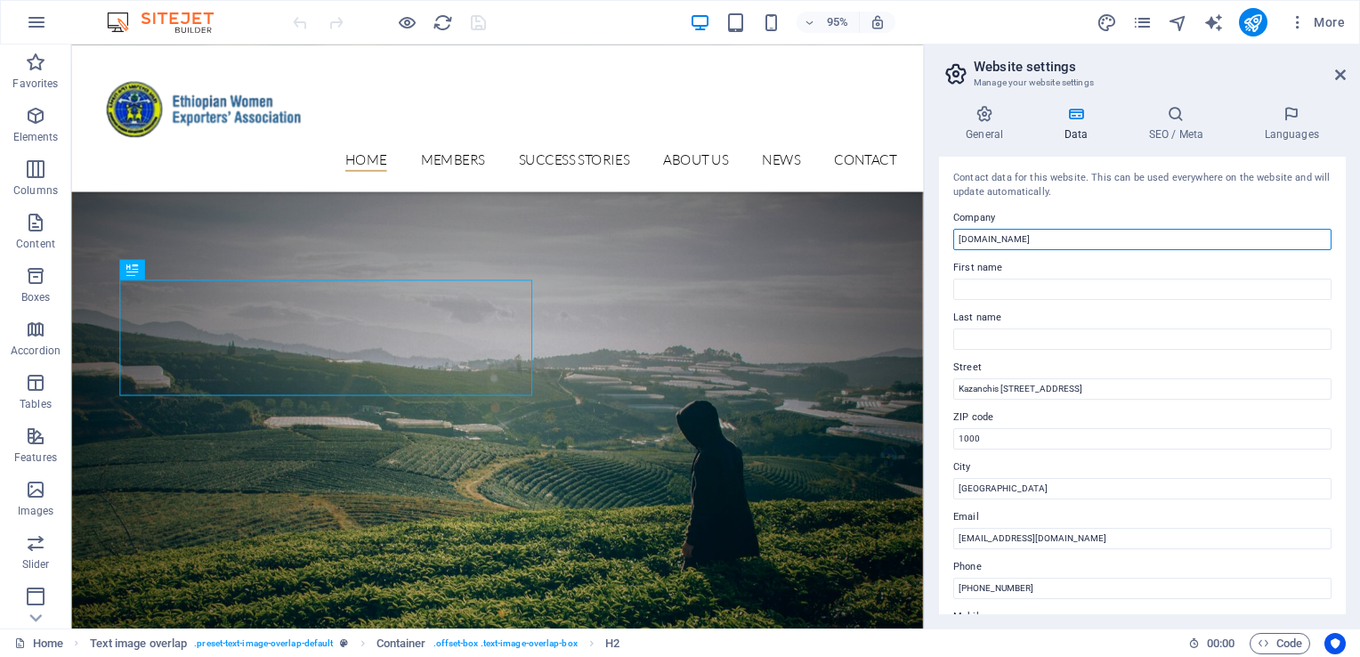
drag, startPoint x: 1025, startPoint y: 240, endPoint x: 938, endPoint y: 245, distance: 86.5
click at [939, 245] on div "Contact data for this website. This can be used everywhere on the website and w…" at bounding box center [1142, 386] width 407 height 458
type input "W"
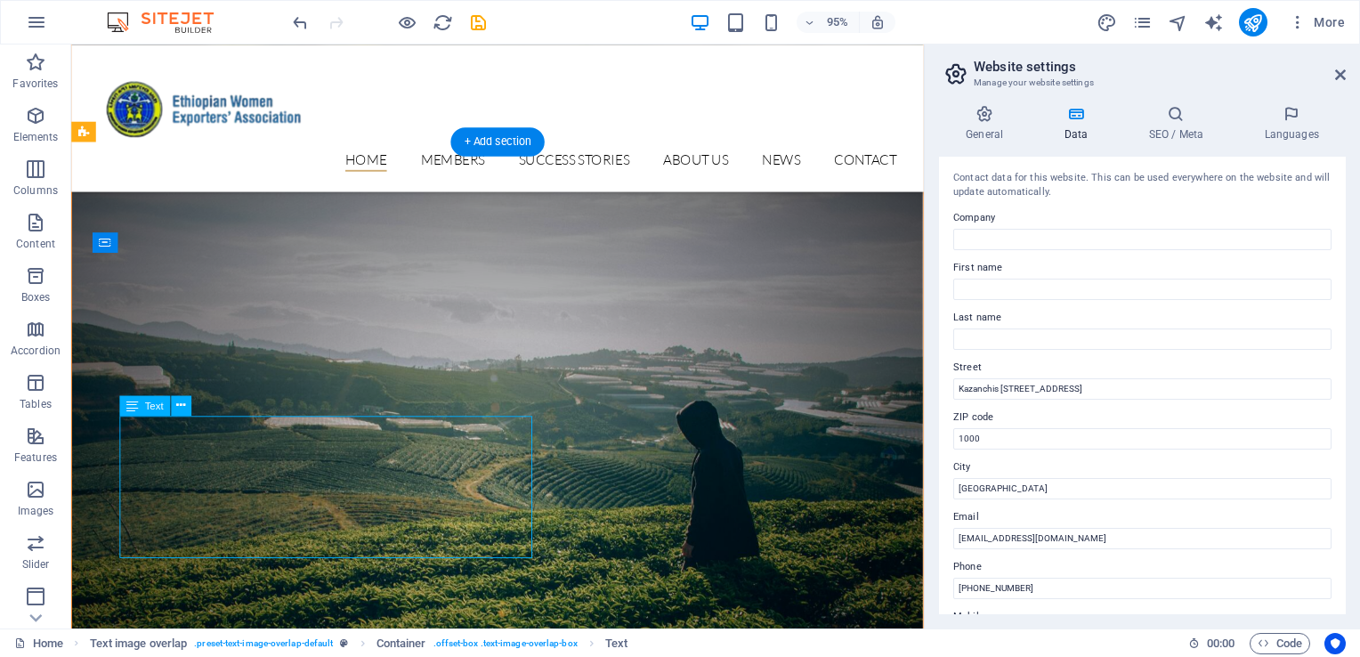
drag, startPoint x: 403, startPoint y: 447, endPoint x: 414, endPoint y: 465, distance: 20.8
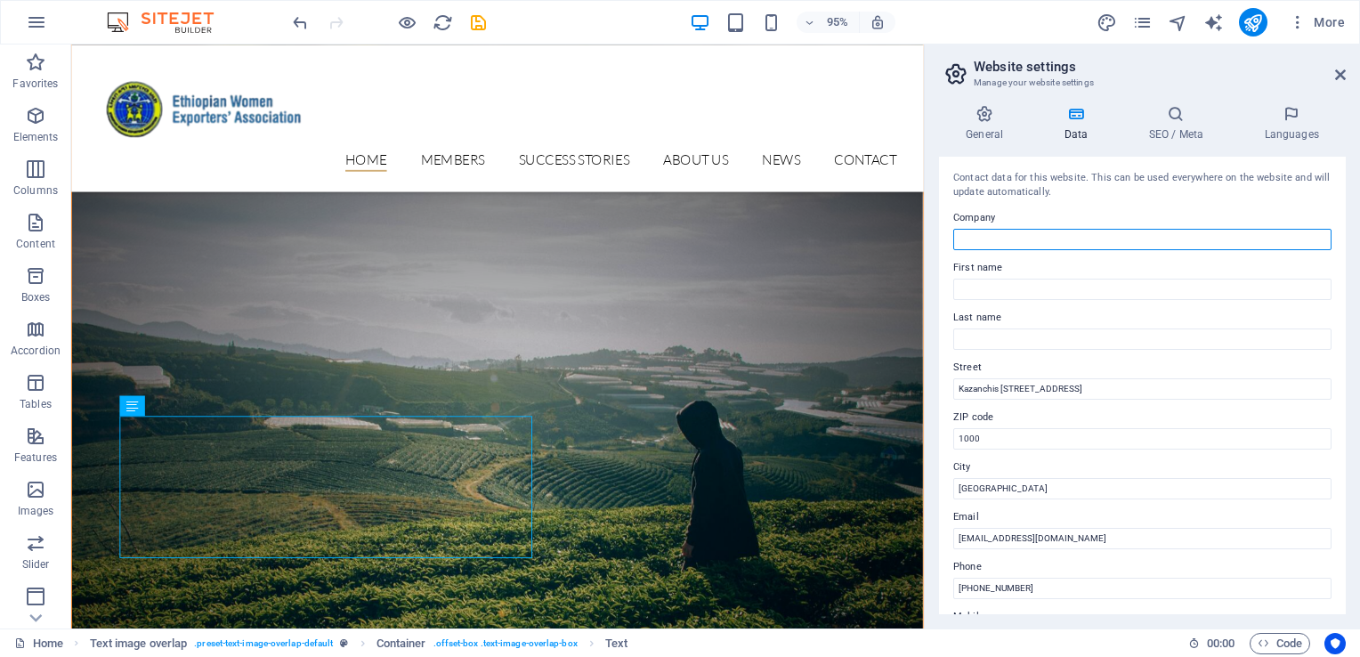
click at [980, 240] on input "Company" at bounding box center [1142, 239] width 378 height 21
type input "Ethiopian Women Exporters Association"
drag, startPoint x: 464, startPoint y: 19, endPoint x: 484, endPoint y: 19, distance: 20.5
click at [484, 19] on div at bounding box center [388, 22] width 199 height 28
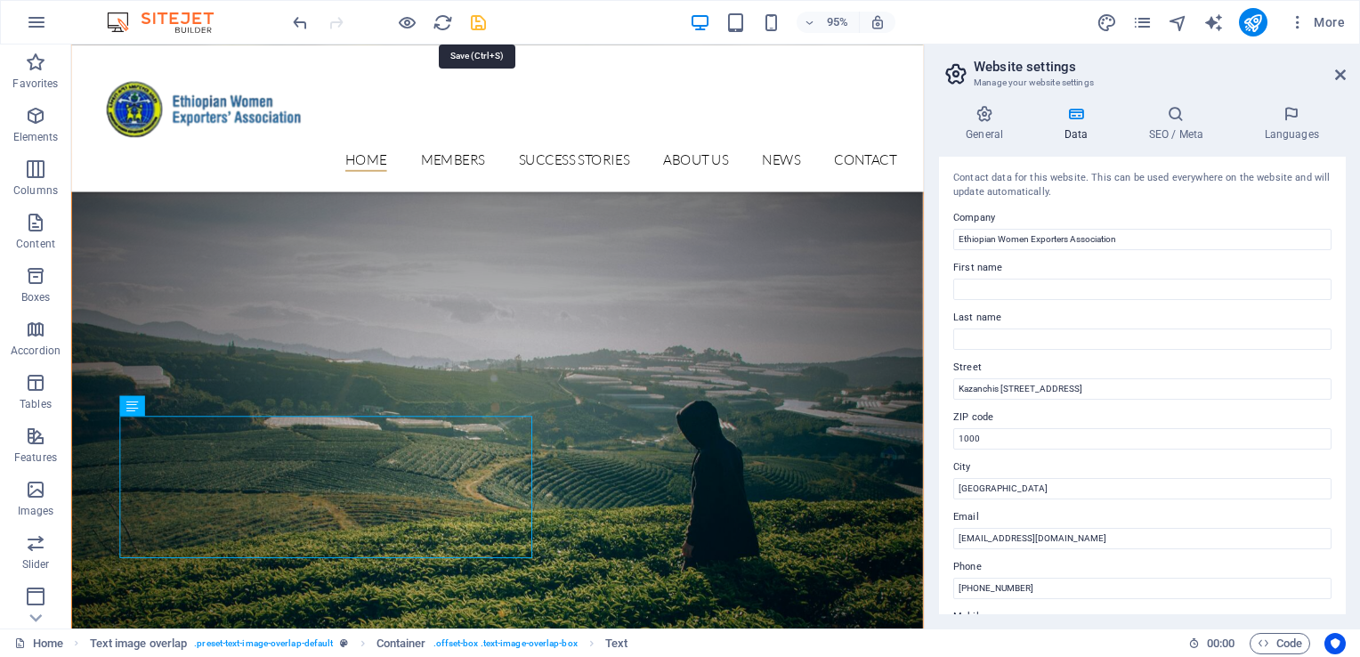
click at [484, 19] on icon "save" at bounding box center [478, 22] width 20 height 20
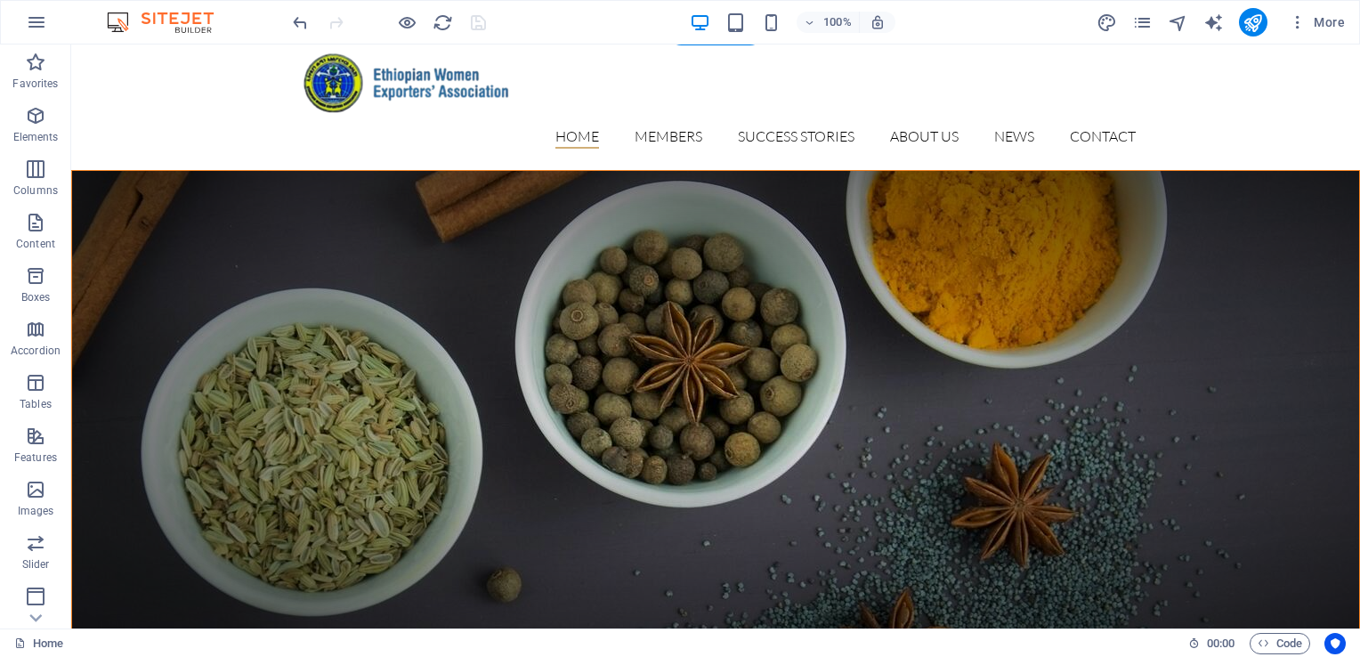
scroll to position [0, 0]
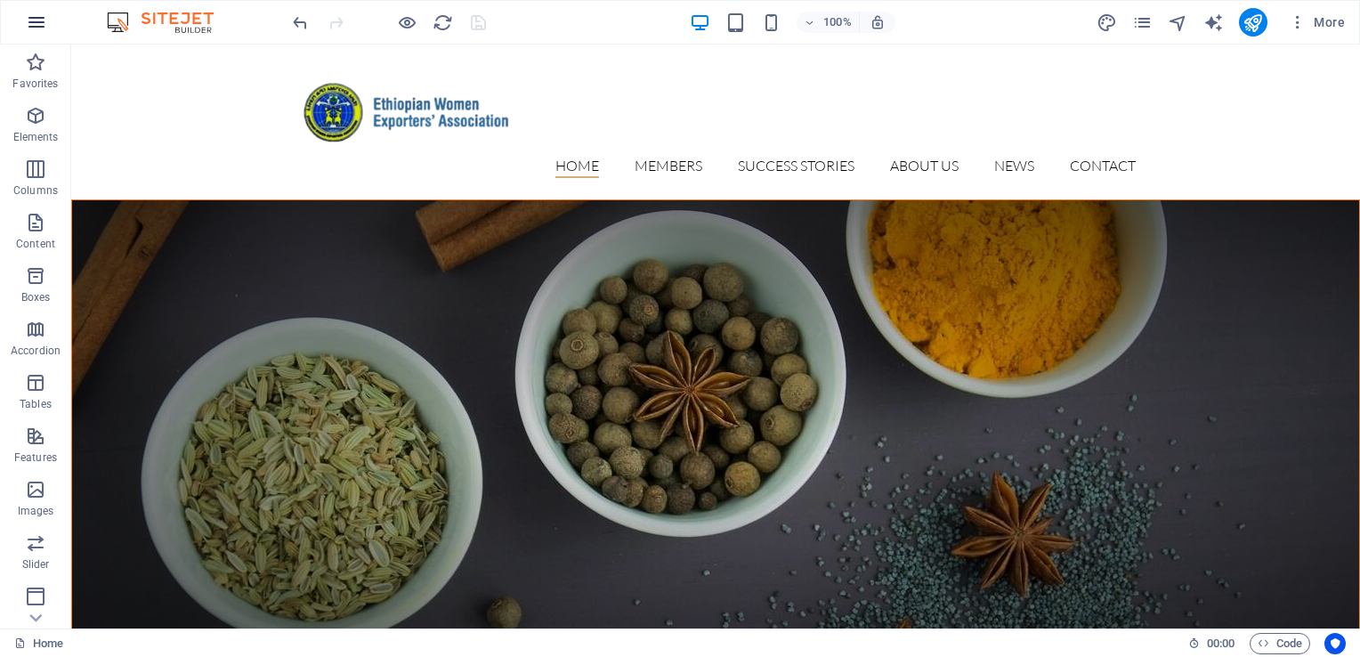
click at [37, 23] on icon "button" at bounding box center [36, 22] width 21 height 21
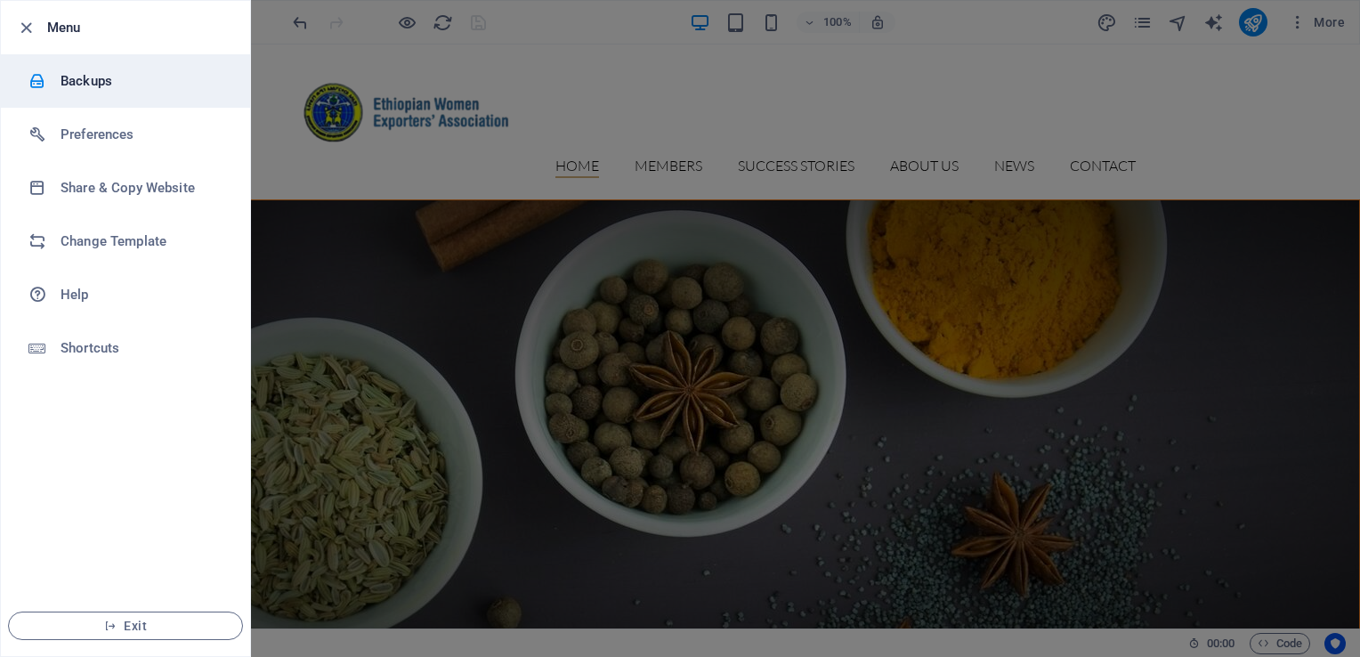
click at [93, 82] on h6 "Backups" at bounding box center [143, 80] width 165 height 21
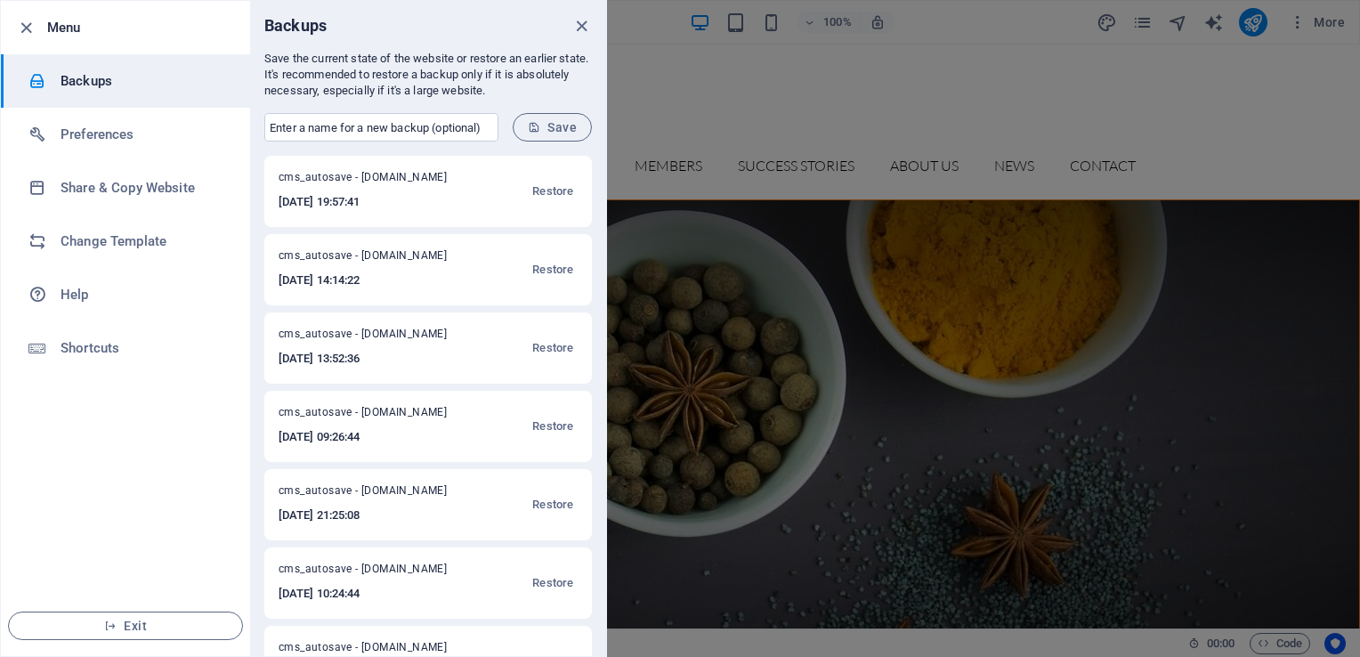
click at [386, 179] on span "cms_autosave - ethwea.org" at bounding box center [374, 180] width 191 height 21
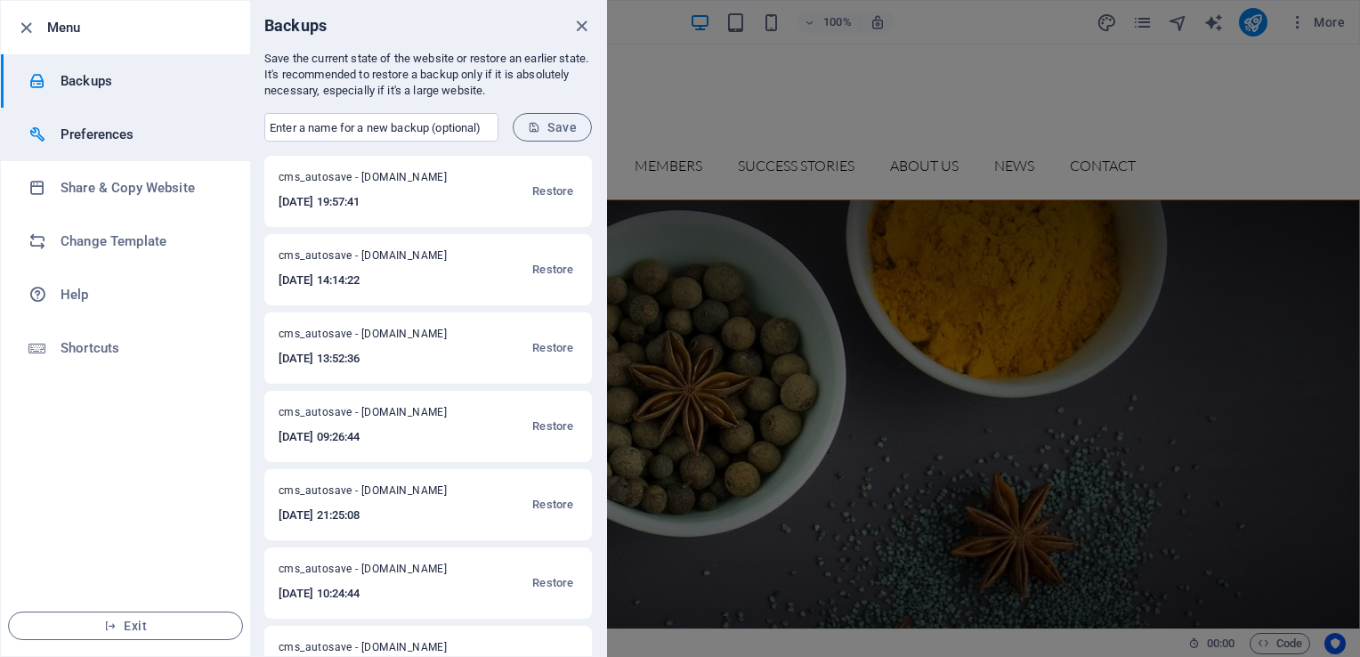
click at [117, 119] on li "Preferences" at bounding box center [125, 134] width 249 height 53
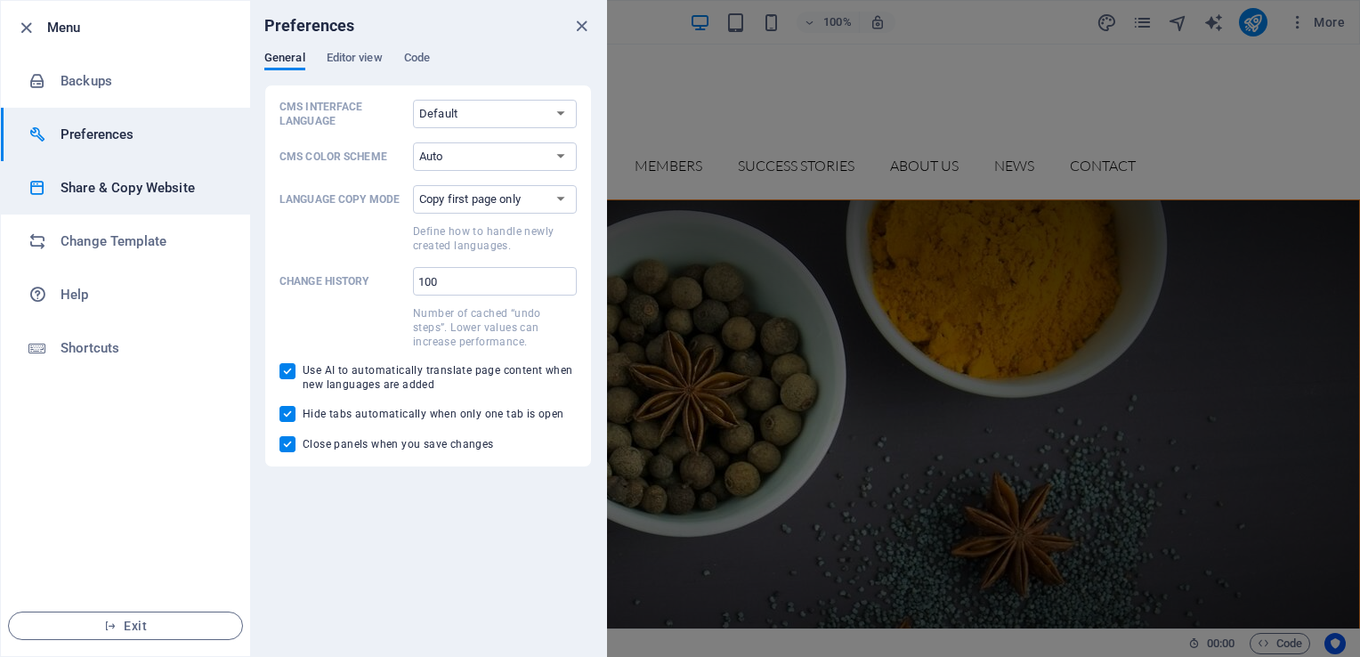
click at [89, 183] on h6 "Share & Copy Website" at bounding box center [143, 187] width 165 height 21
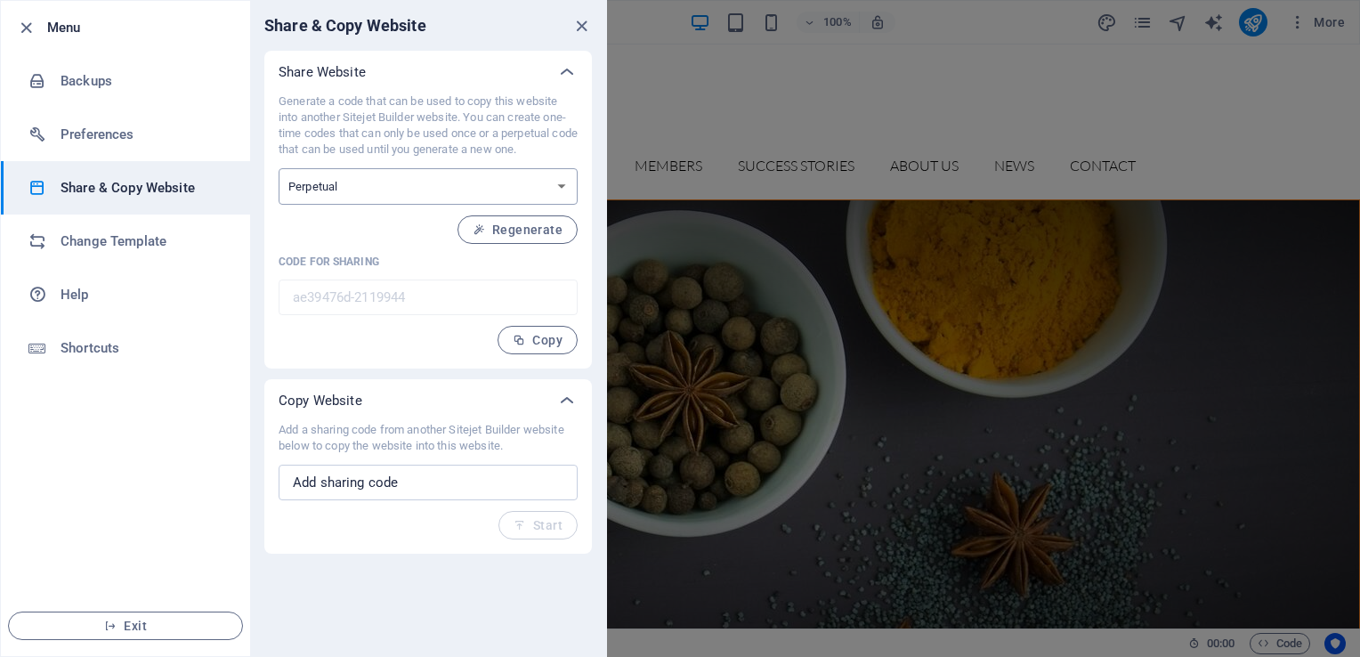
click at [388, 198] on select "One-time Perpetual" at bounding box center [428, 186] width 299 height 36
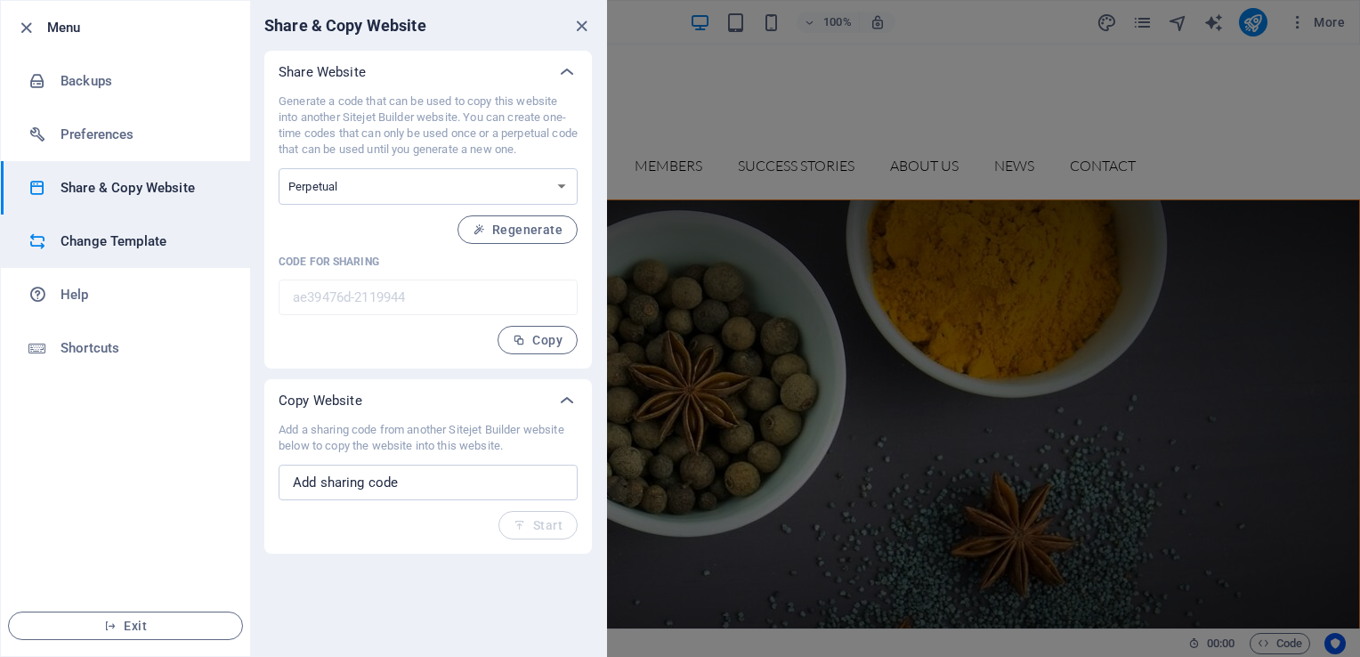
click at [139, 244] on h6 "Change Template" at bounding box center [143, 241] width 165 height 21
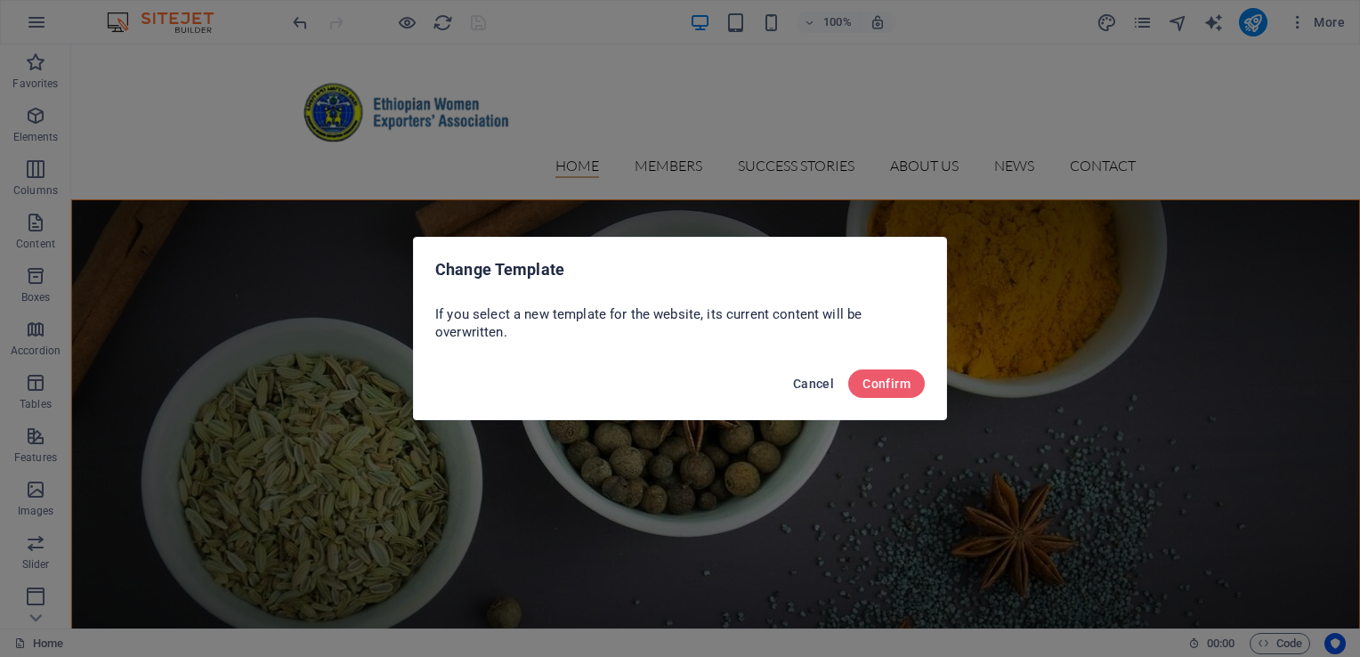
click at [802, 389] on span "Cancel" at bounding box center [813, 384] width 41 height 14
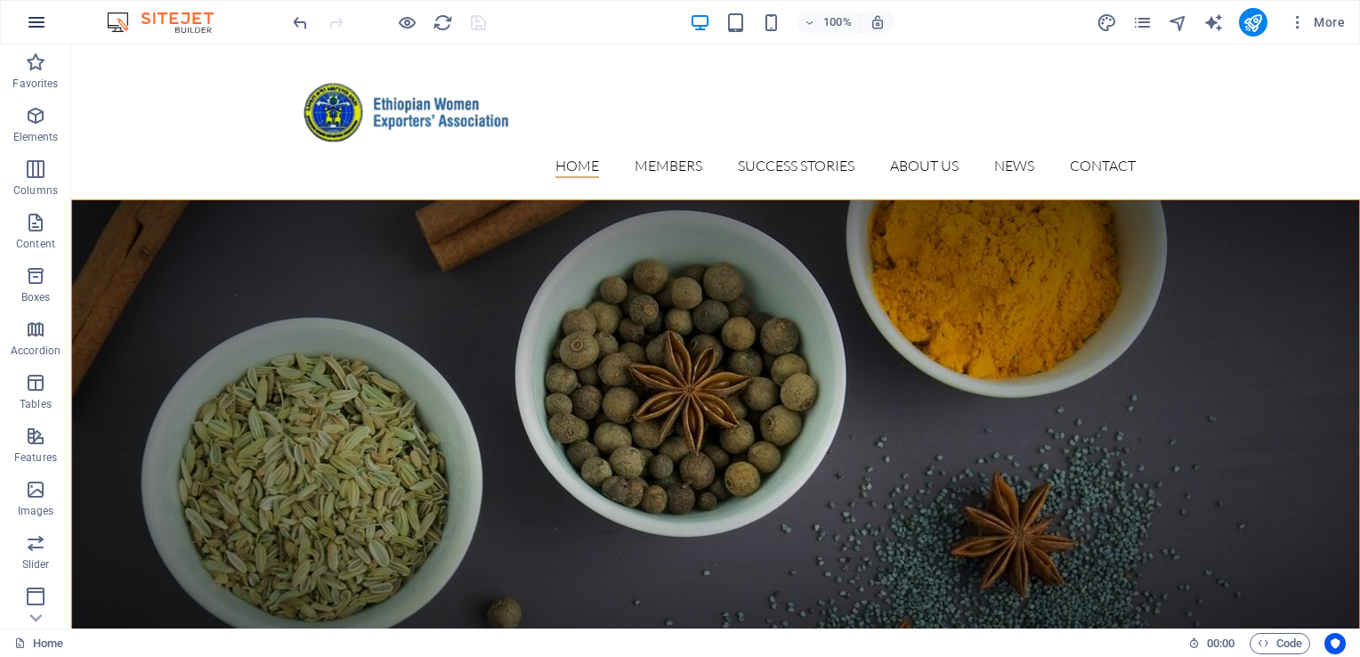
click at [39, 20] on icon "button" at bounding box center [36, 22] width 21 height 21
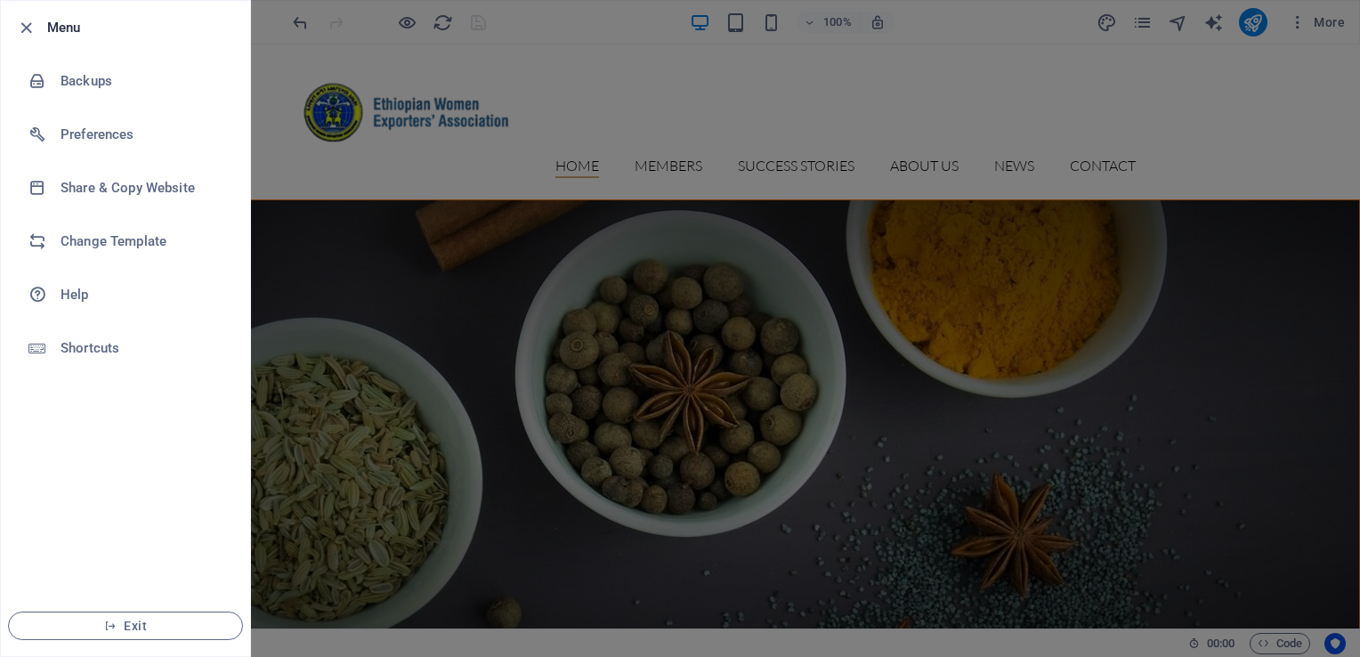
click at [424, 68] on div at bounding box center [680, 328] width 1360 height 657
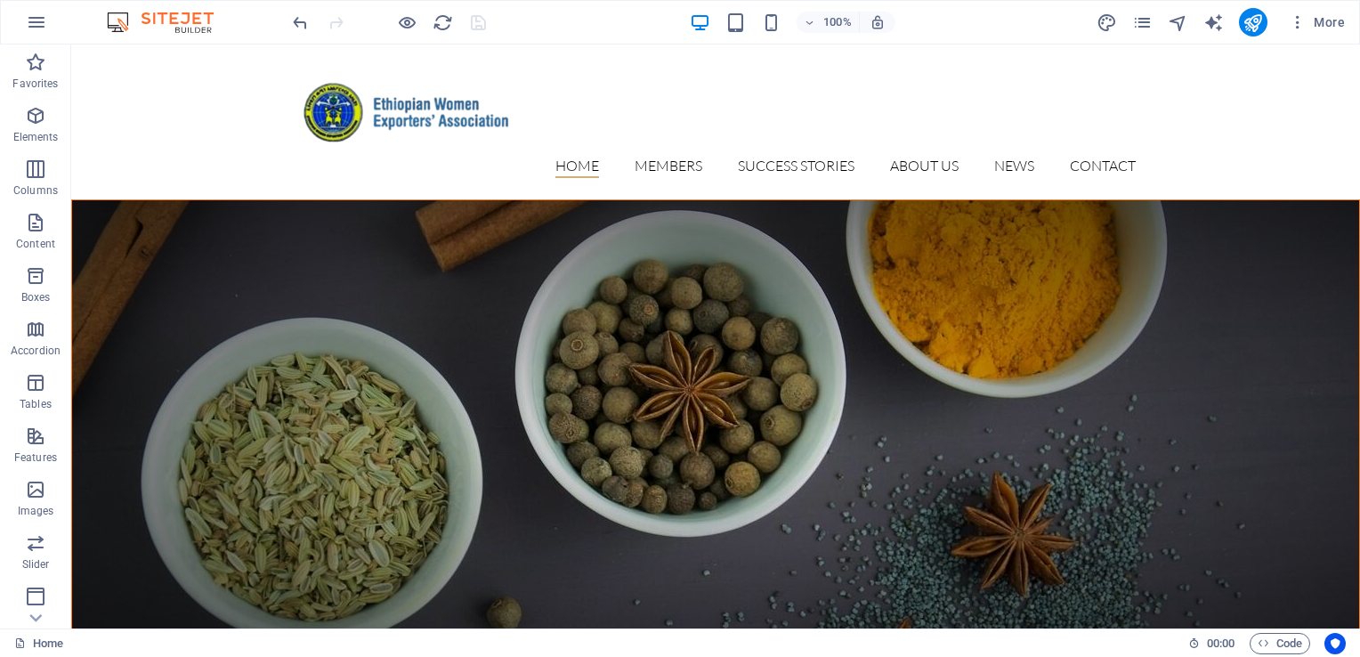
click at [142, 17] on img at bounding box center [169, 22] width 134 height 21
click at [1307, 20] on icon "button" at bounding box center [1298, 22] width 18 height 18
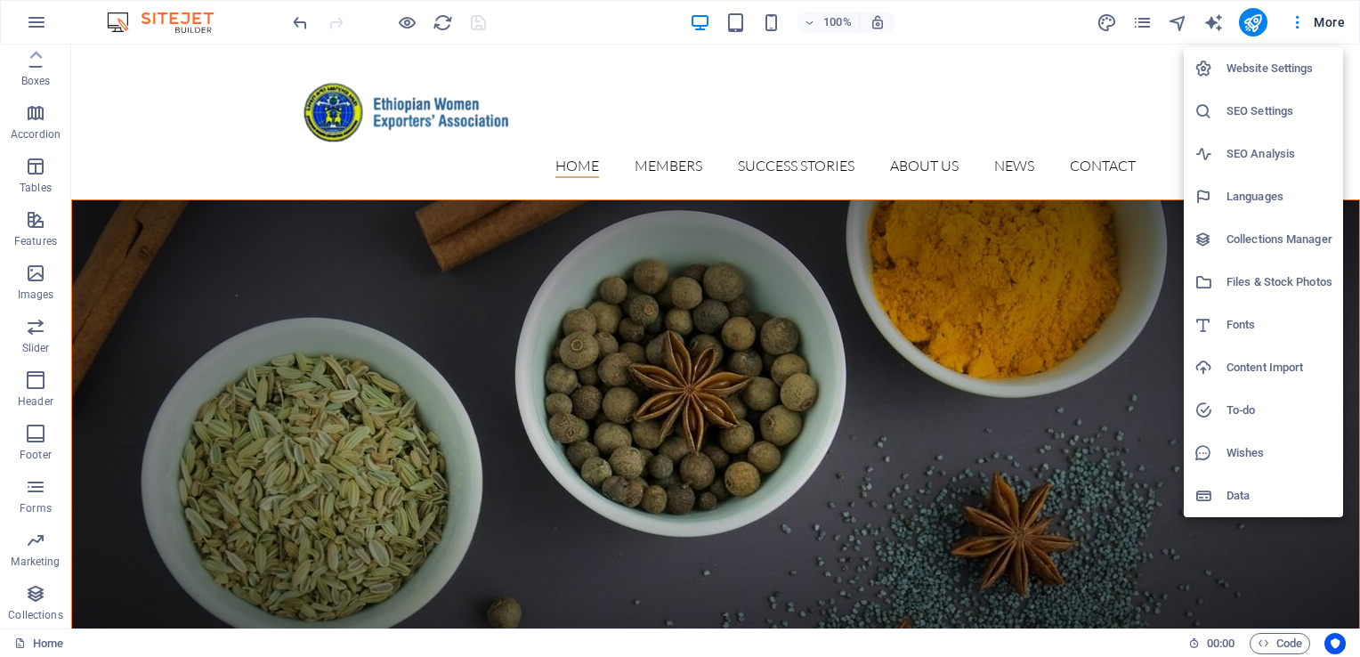
click at [1118, 52] on div at bounding box center [680, 328] width 1360 height 657
